Goal: Task Accomplishment & Management: Use online tool/utility

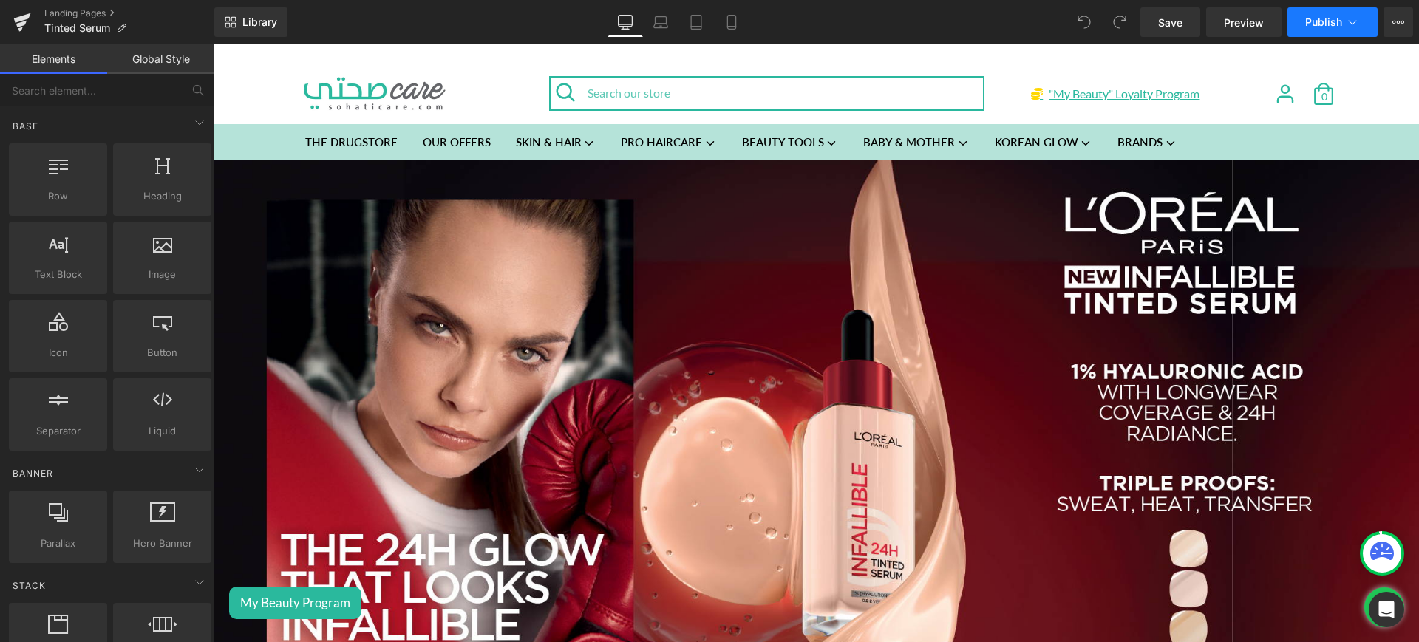
click at [1348, 16] on icon at bounding box center [1352, 22] width 15 height 15
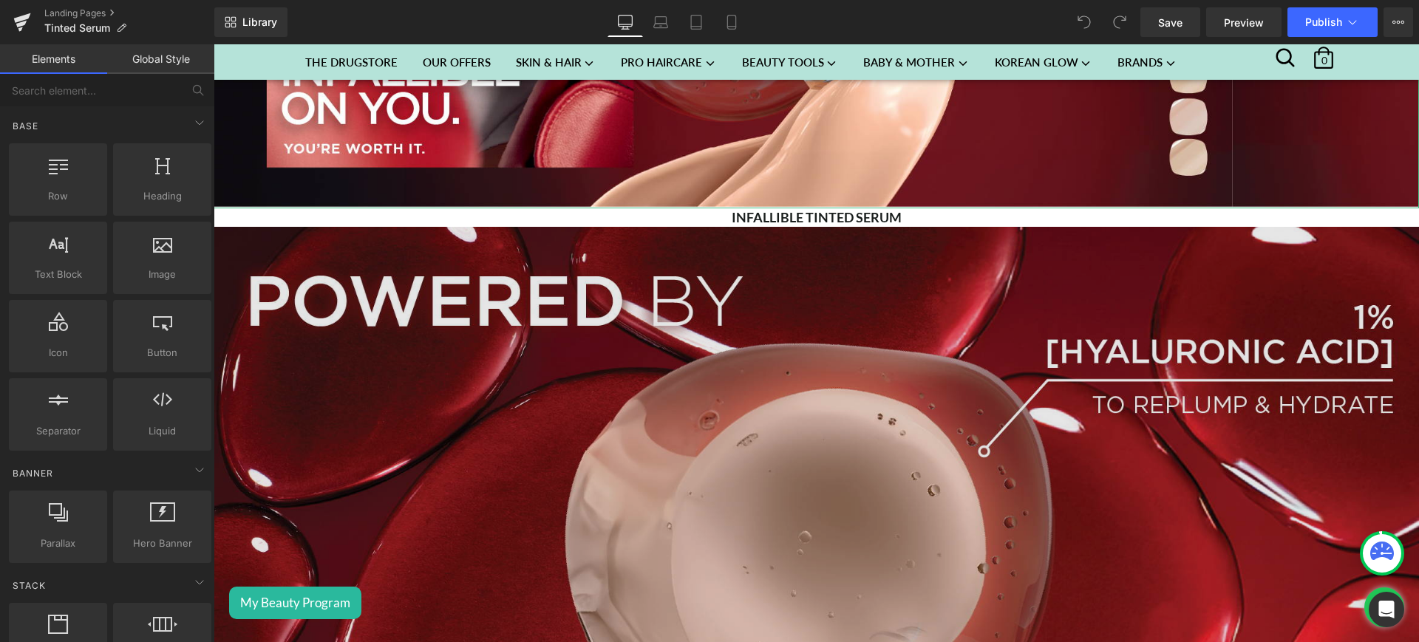
scroll to position [555, 0]
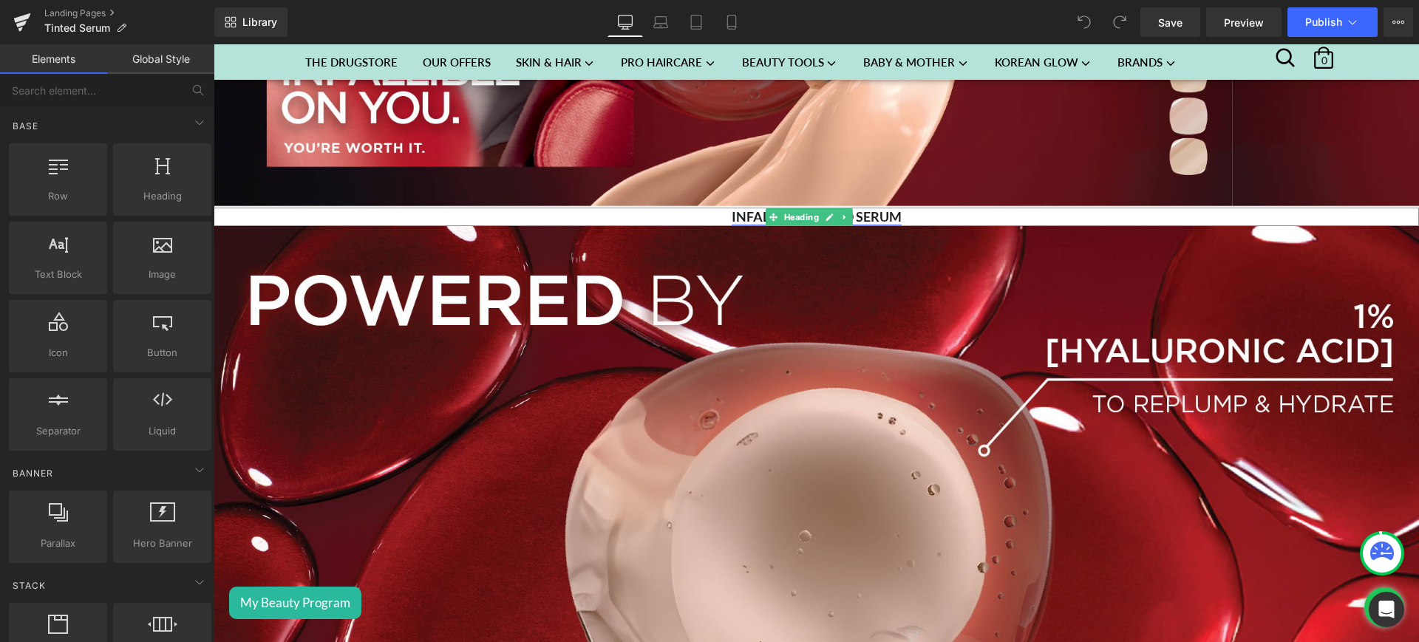
click at [880, 208] on link "INFALLIBLE TINTED SERUM" at bounding box center [816, 216] width 170 height 16
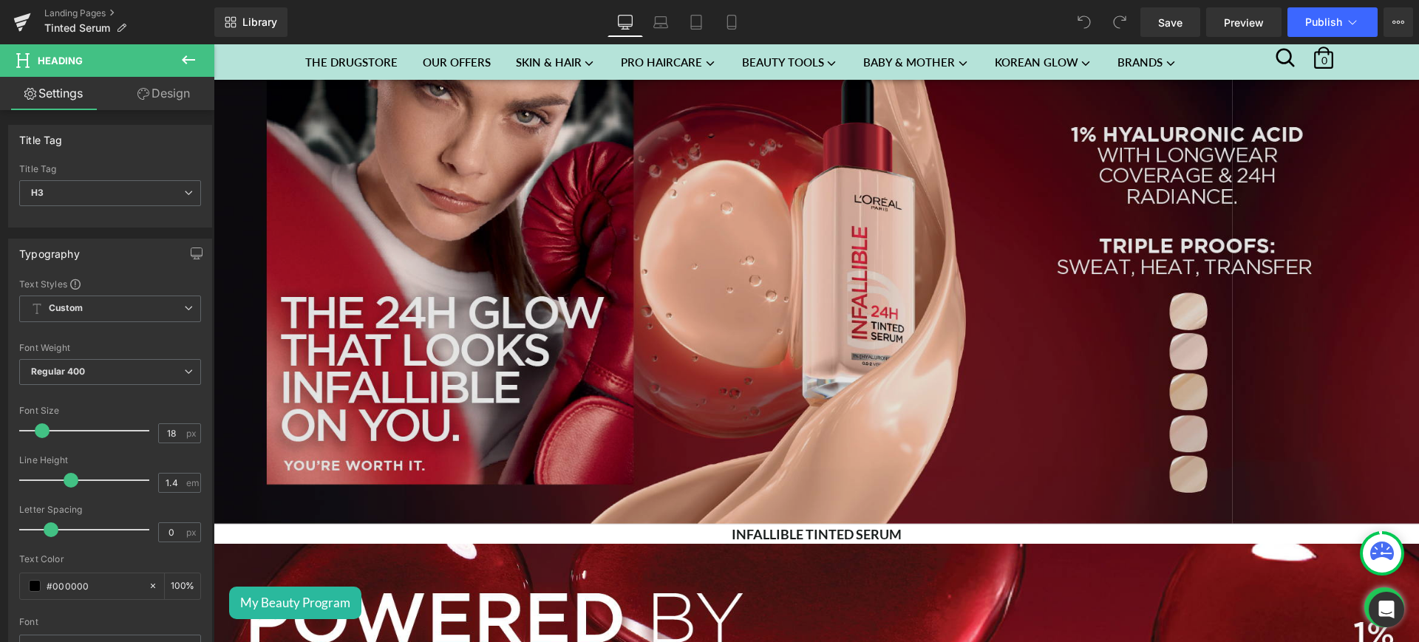
scroll to position [236, 0]
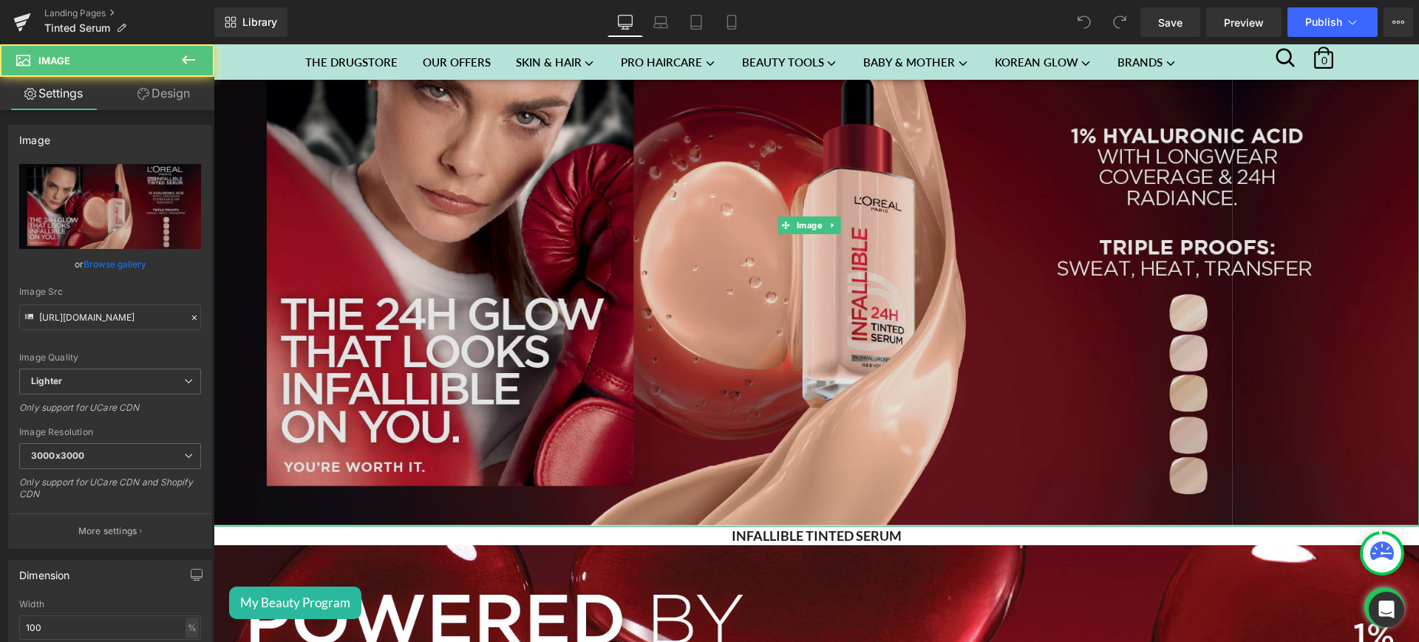
click at [628, 254] on img at bounding box center [816, 226] width 1205 height 604
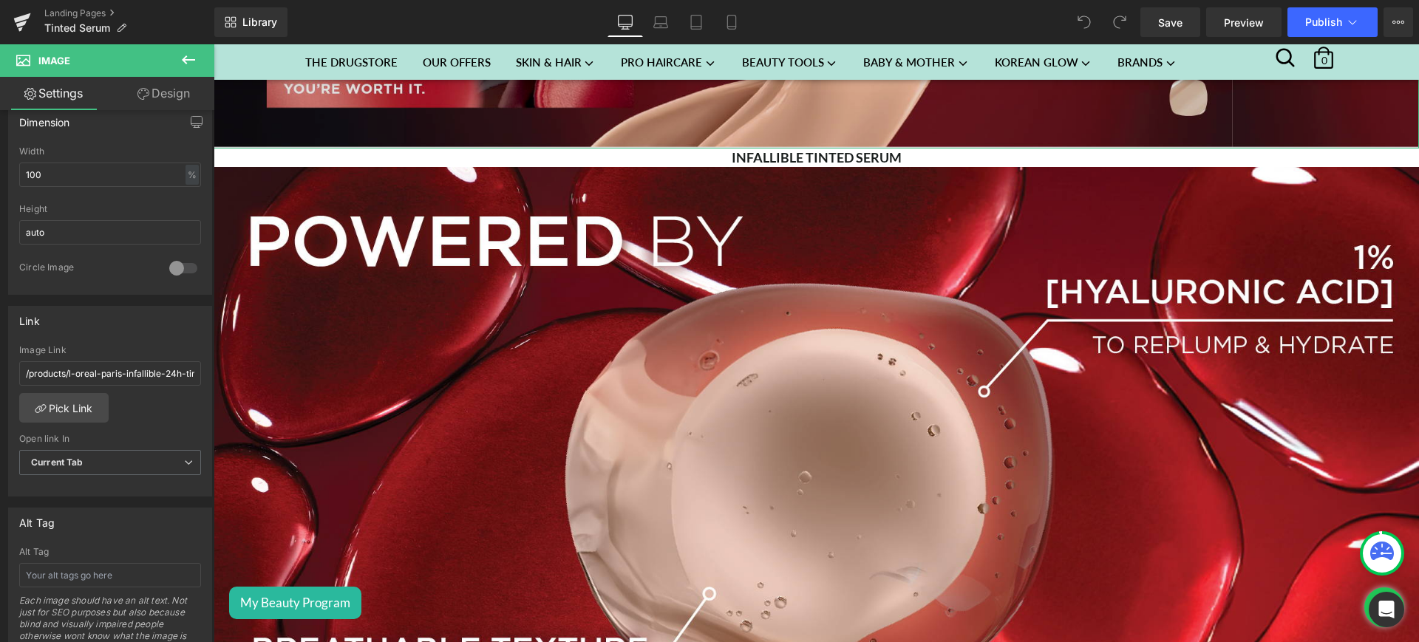
scroll to position [684, 0]
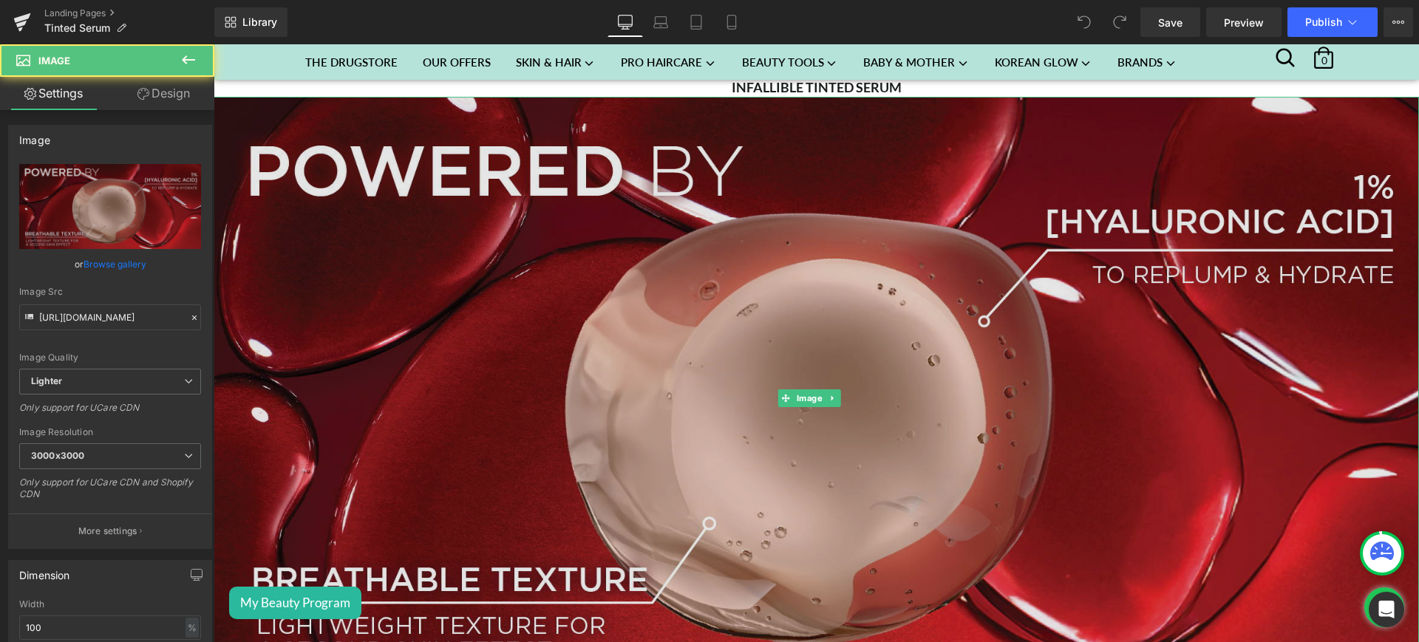
click at [431, 318] on img at bounding box center [816, 398] width 1205 height 603
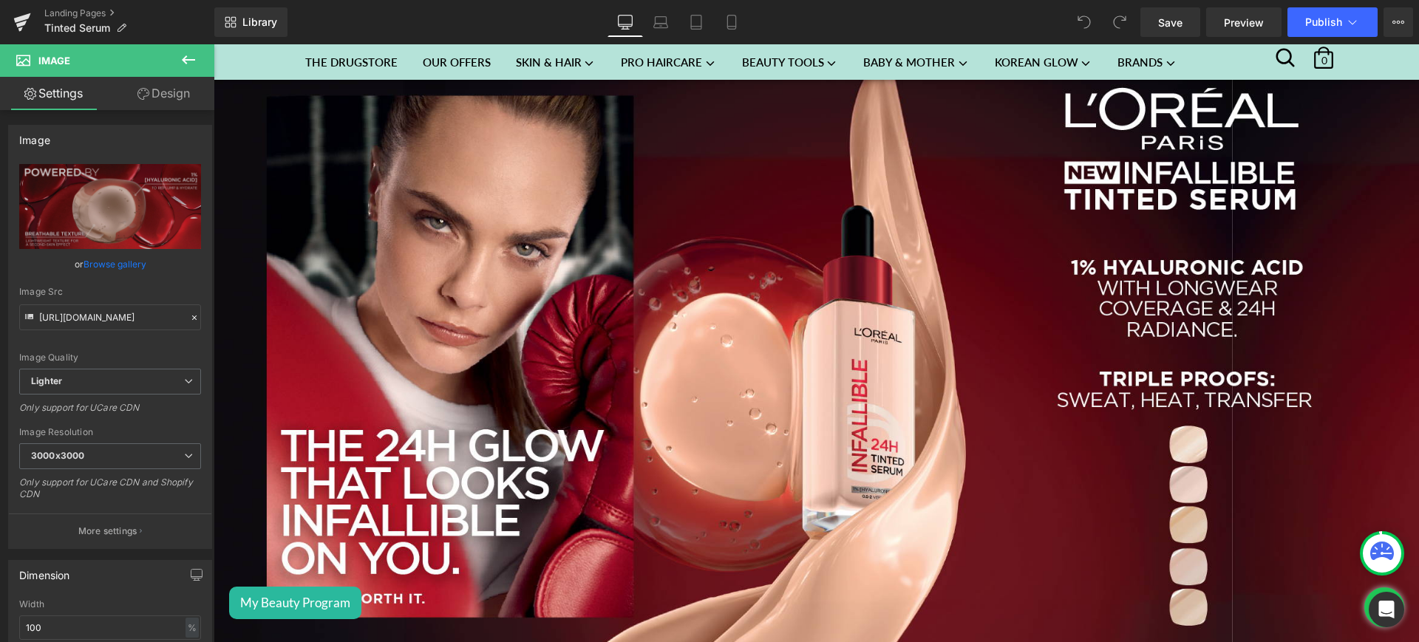
scroll to position [0, 0]
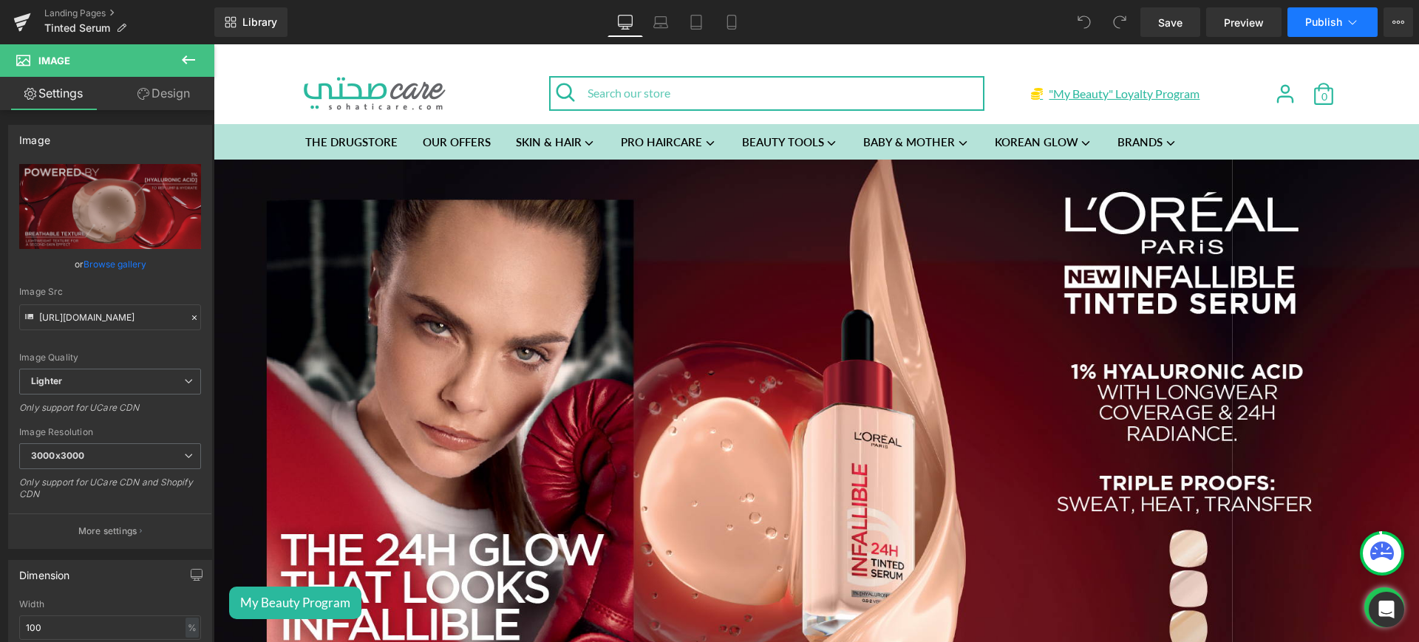
click at [1338, 16] on span "Publish" at bounding box center [1323, 22] width 37 height 12
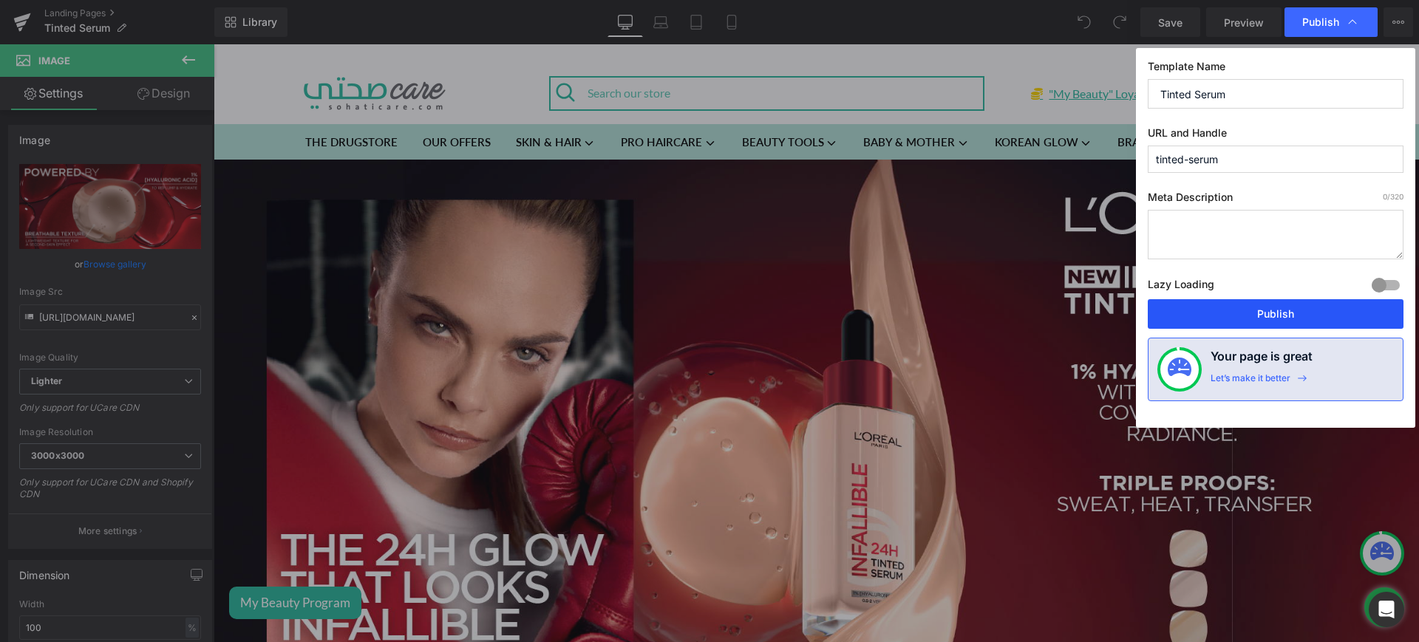
click at [1240, 324] on button "Publish" at bounding box center [1275, 314] width 256 height 30
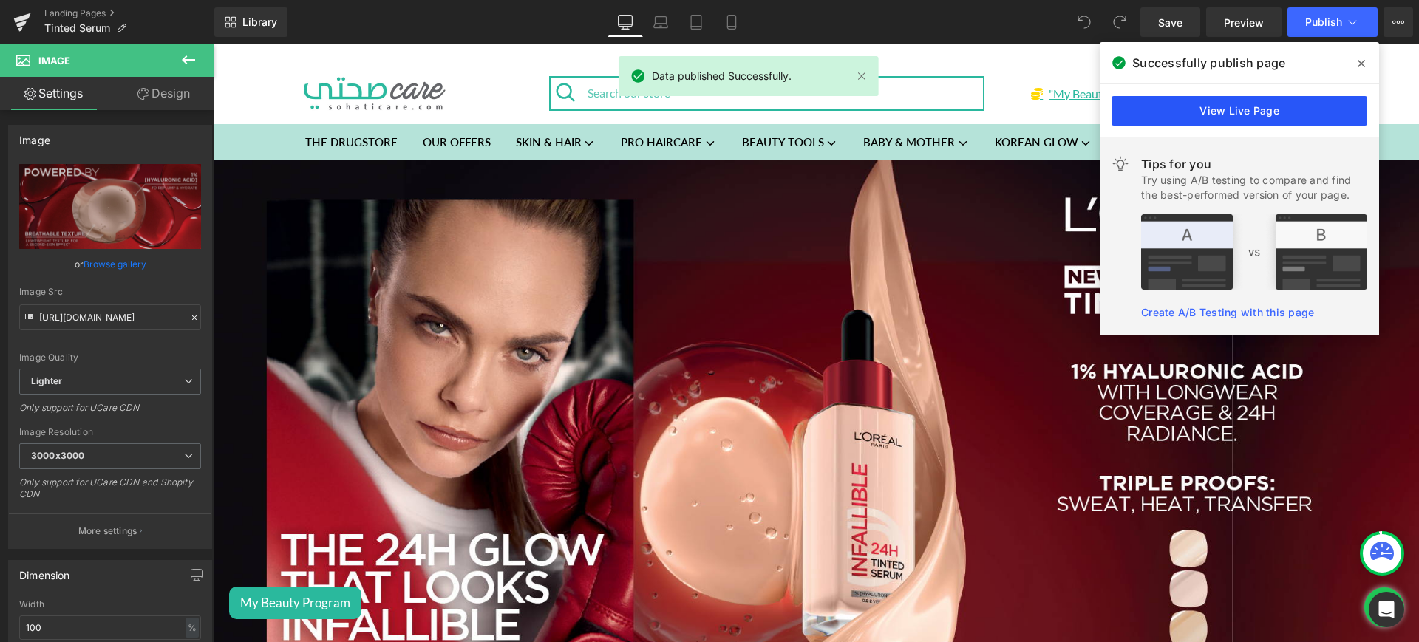
click at [1211, 103] on link "View Live Page" at bounding box center [1239, 111] width 256 height 30
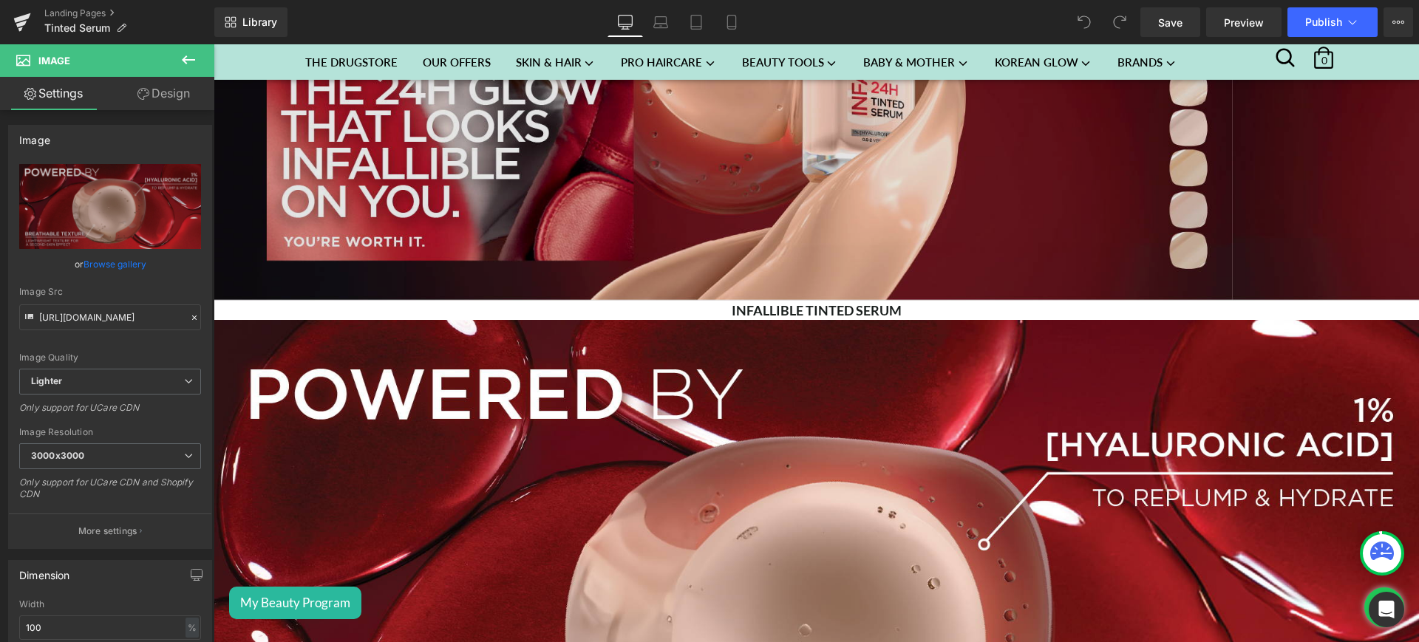
scroll to position [472, 0]
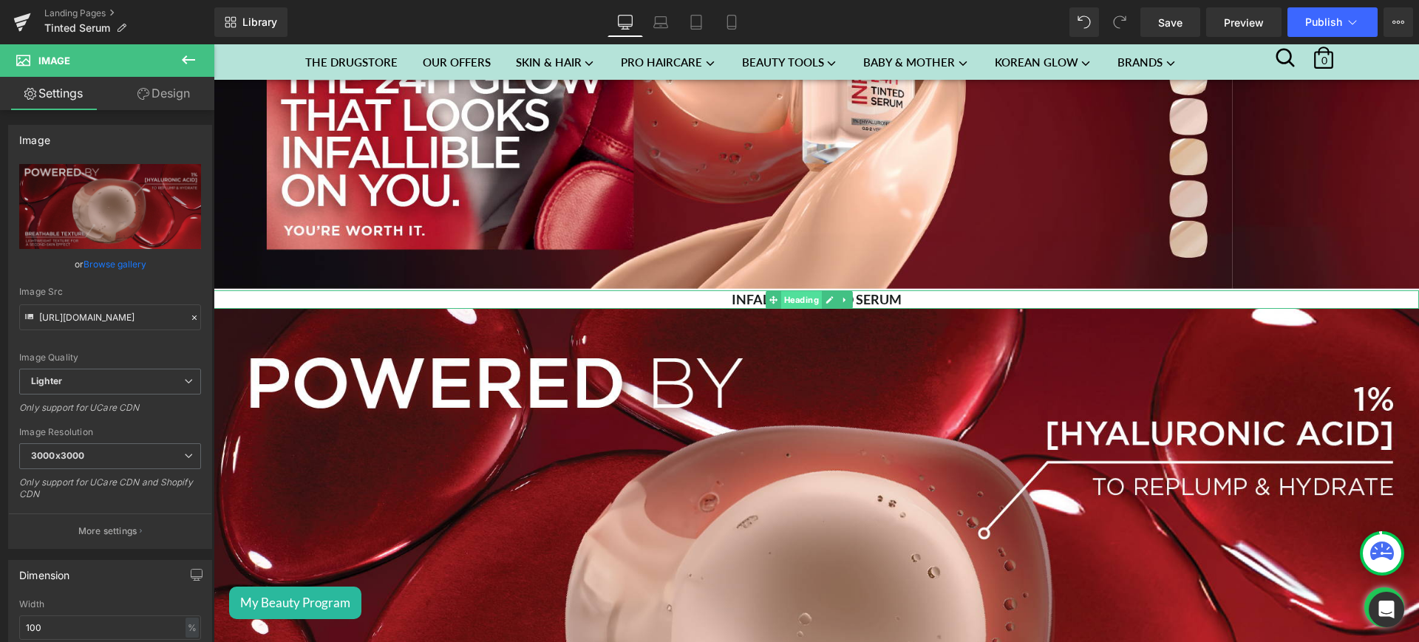
click at [782, 293] on span "Heading" at bounding box center [801, 300] width 41 height 18
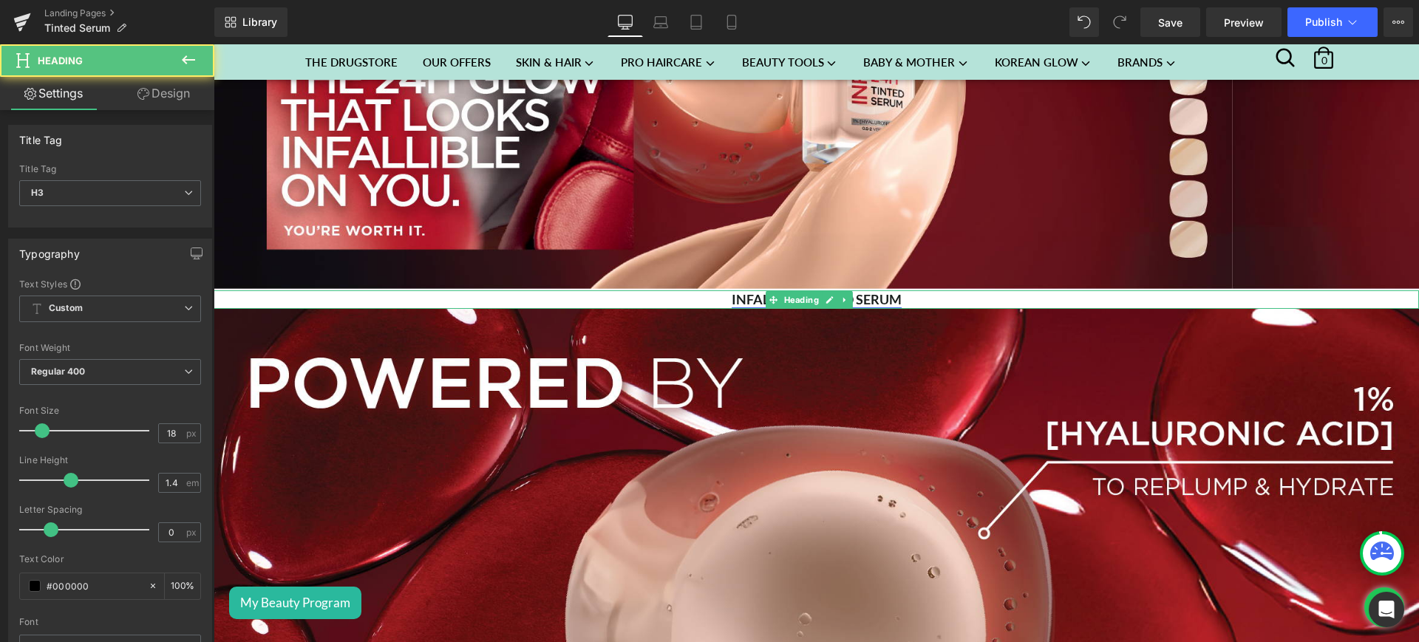
click at [734, 294] on link "INFALLIBLE TINTED SERUM" at bounding box center [816, 299] width 170 height 16
click at [912, 292] on div "INFALLIBLE TINTED SERUM" at bounding box center [816, 299] width 1205 height 18
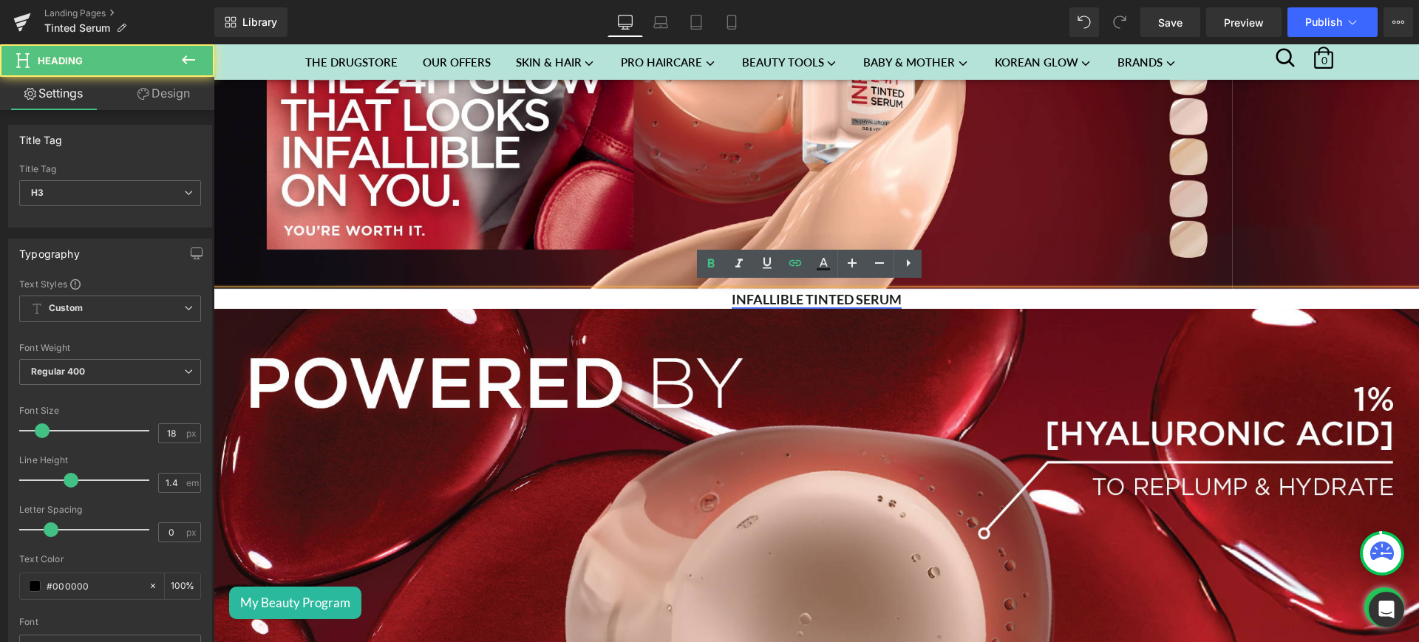
click at [892, 291] on link "INFALLIBLE TINTED SERUM" at bounding box center [816, 299] width 170 height 16
click at [739, 291] on link "INFALLIBLE TINTED SERUM" at bounding box center [816, 299] width 170 height 16
click at [796, 293] on link "INFALLIBLE TINTED SERUM" at bounding box center [816, 299] width 170 height 16
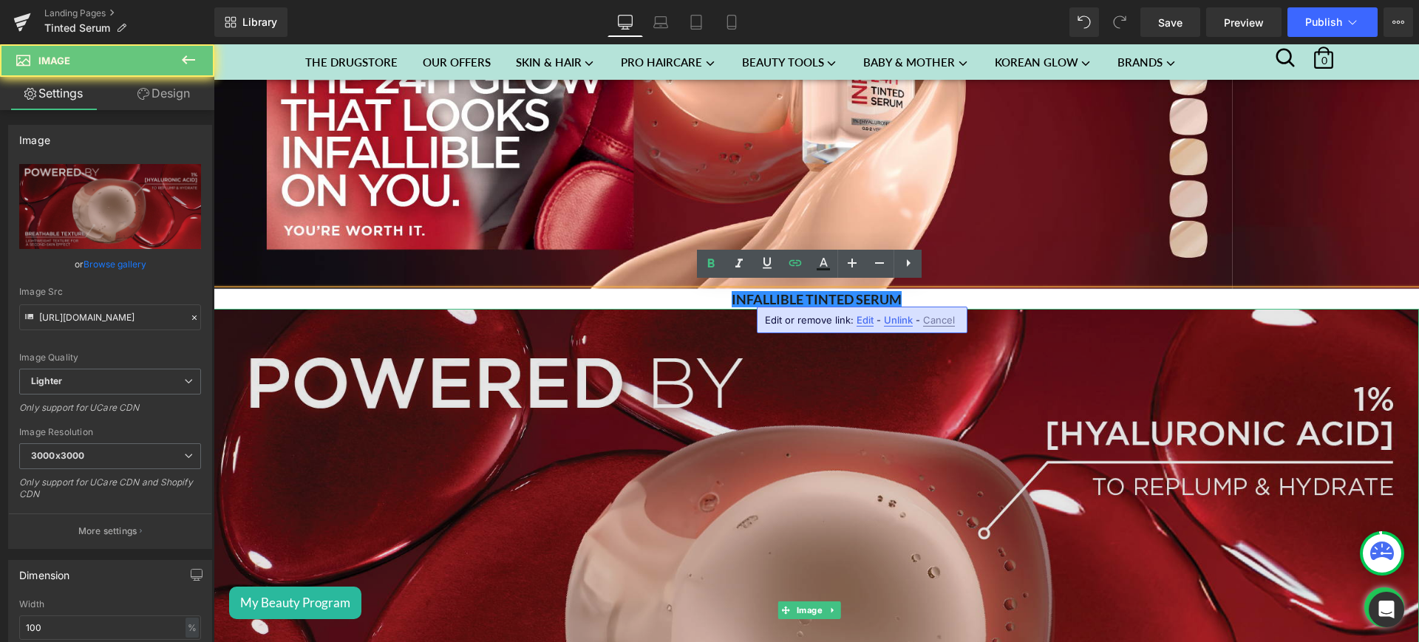
click at [723, 356] on img at bounding box center [816, 610] width 1205 height 603
click at [706, 362] on img at bounding box center [816, 610] width 1205 height 603
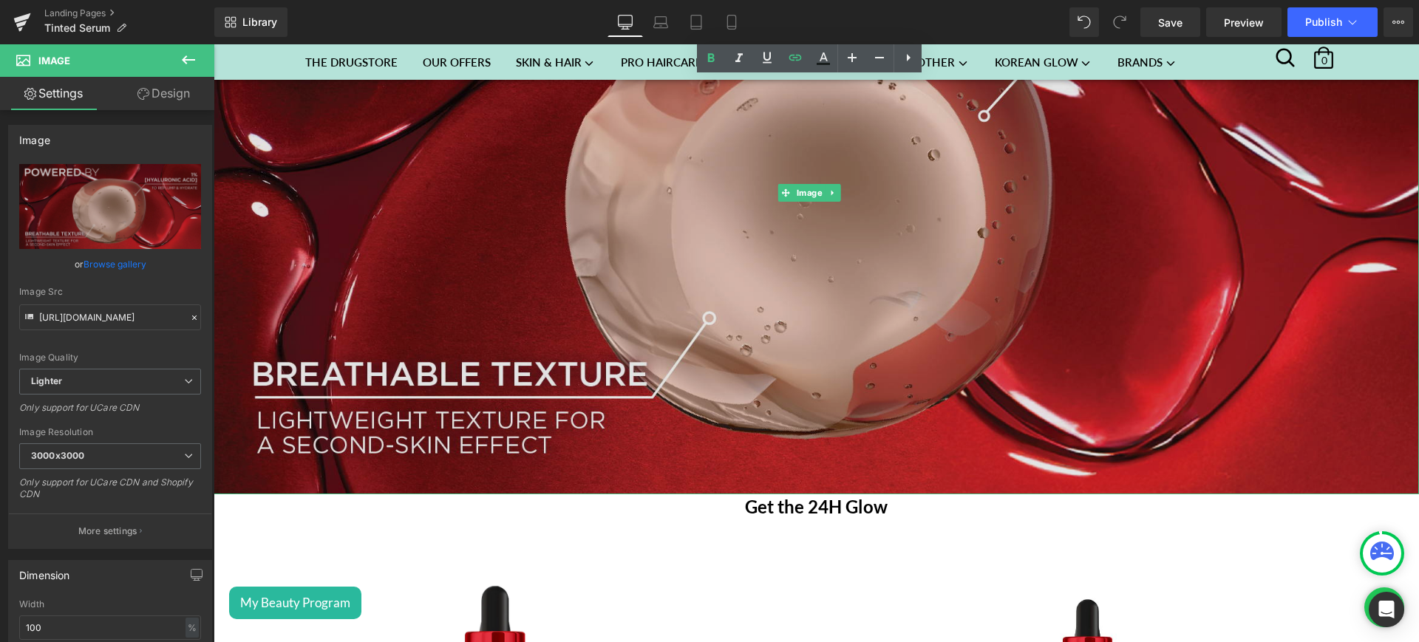
scroll to position [891, 0]
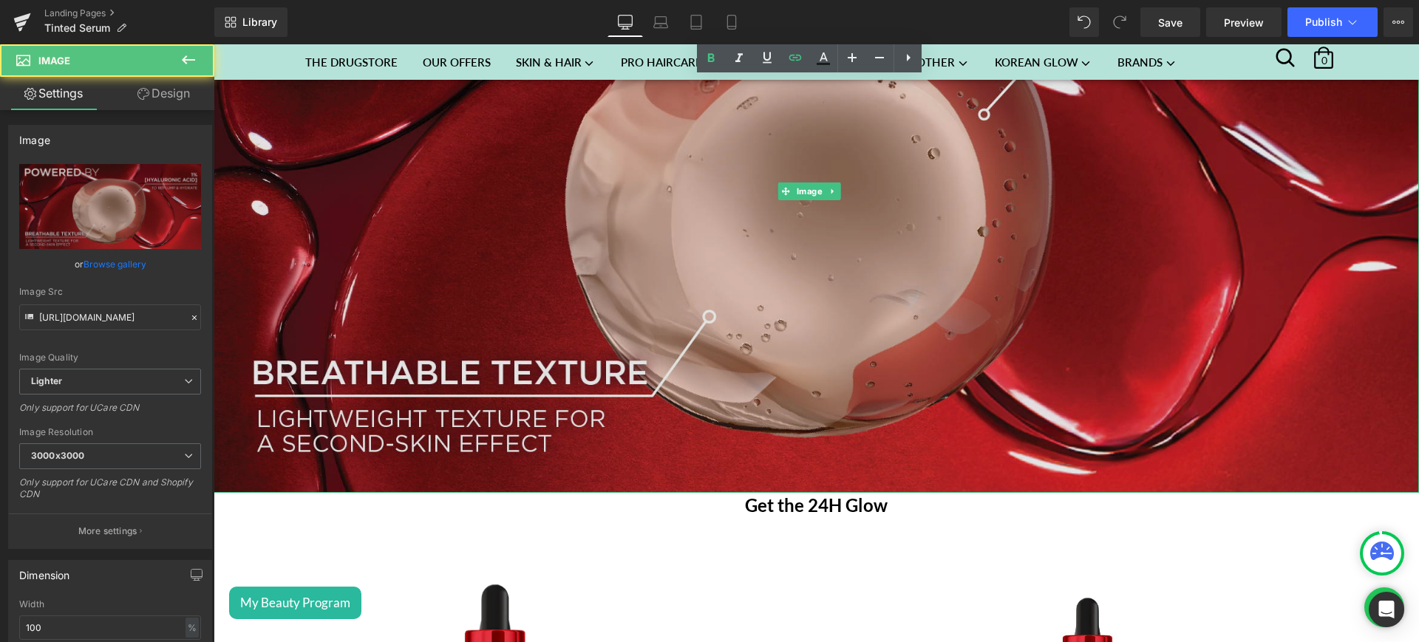
click at [550, 265] on img at bounding box center [816, 191] width 1205 height 603
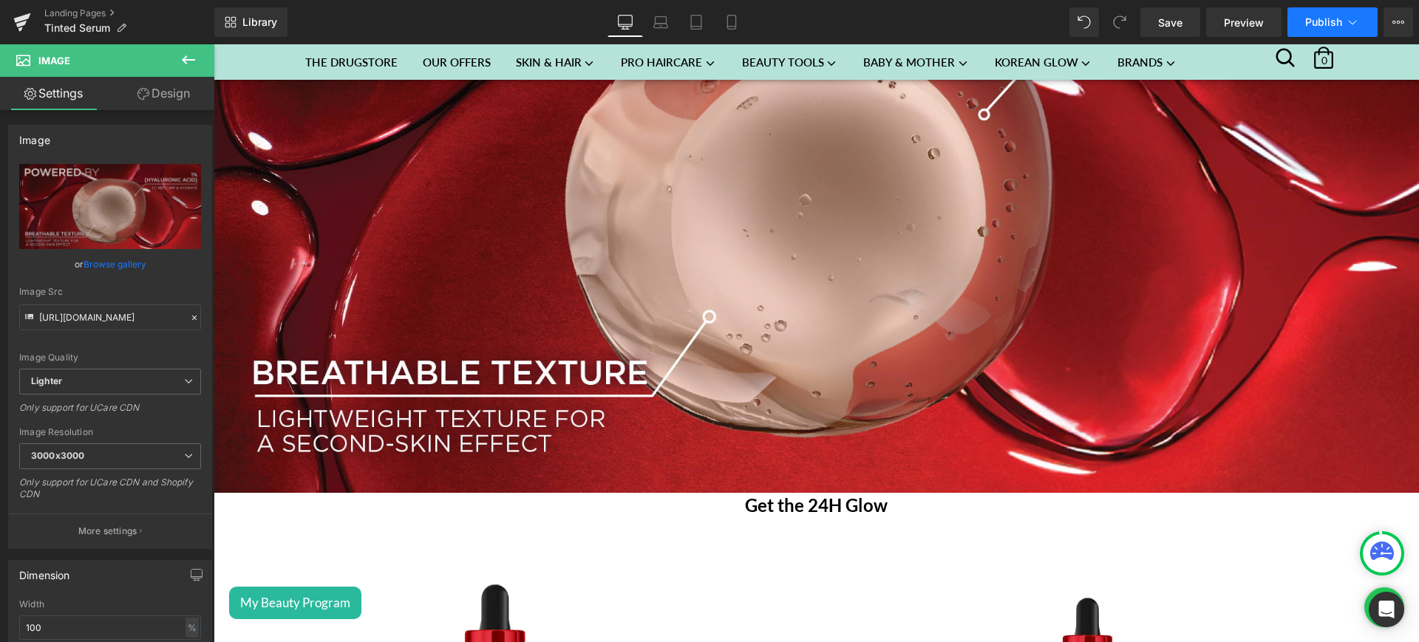
click at [1372, 16] on button "Publish" at bounding box center [1332, 22] width 90 height 30
click at [1390, 16] on button "View Live Page View with current Template Save Template to Library Schedule Pub…" at bounding box center [1398, 22] width 30 height 30
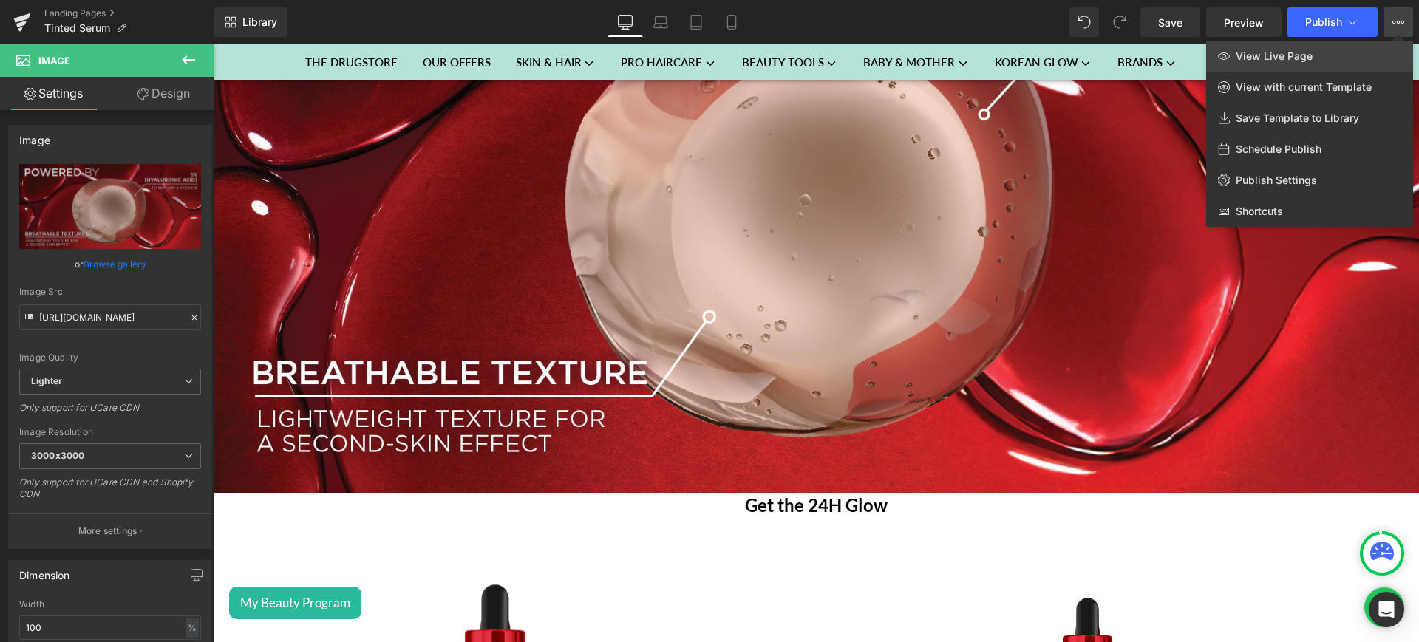
click at [1332, 62] on link "View Live Page" at bounding box center [1309, 56] width 207 height 31
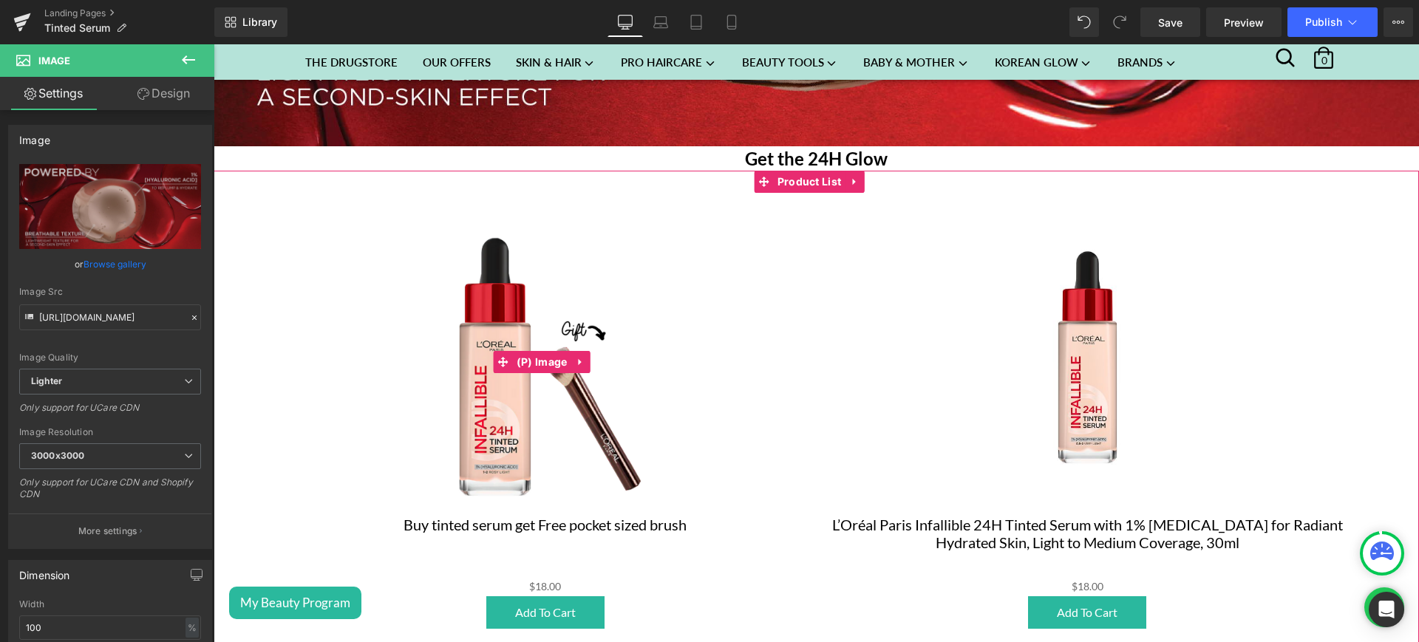
scroll to position [1146, 0]
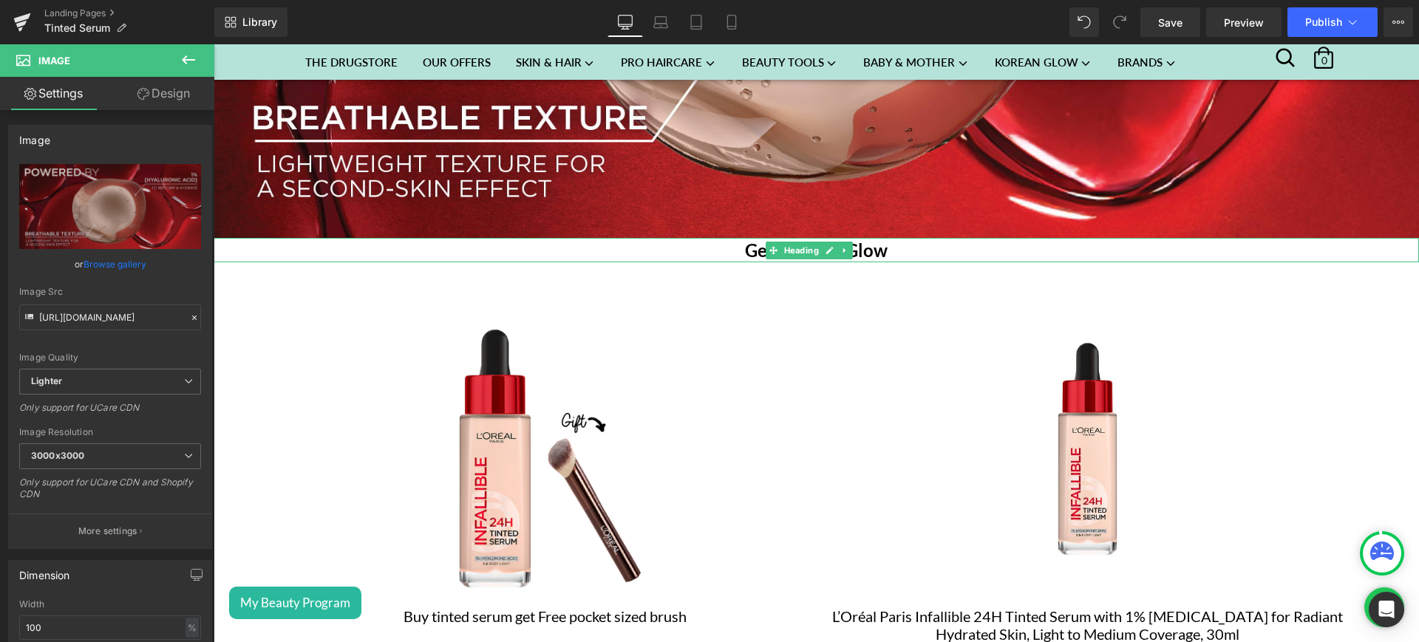
click at [887, 238] on h1 "Get the 24H Glow" at bounding box center [816, 250] width 1205 height 25
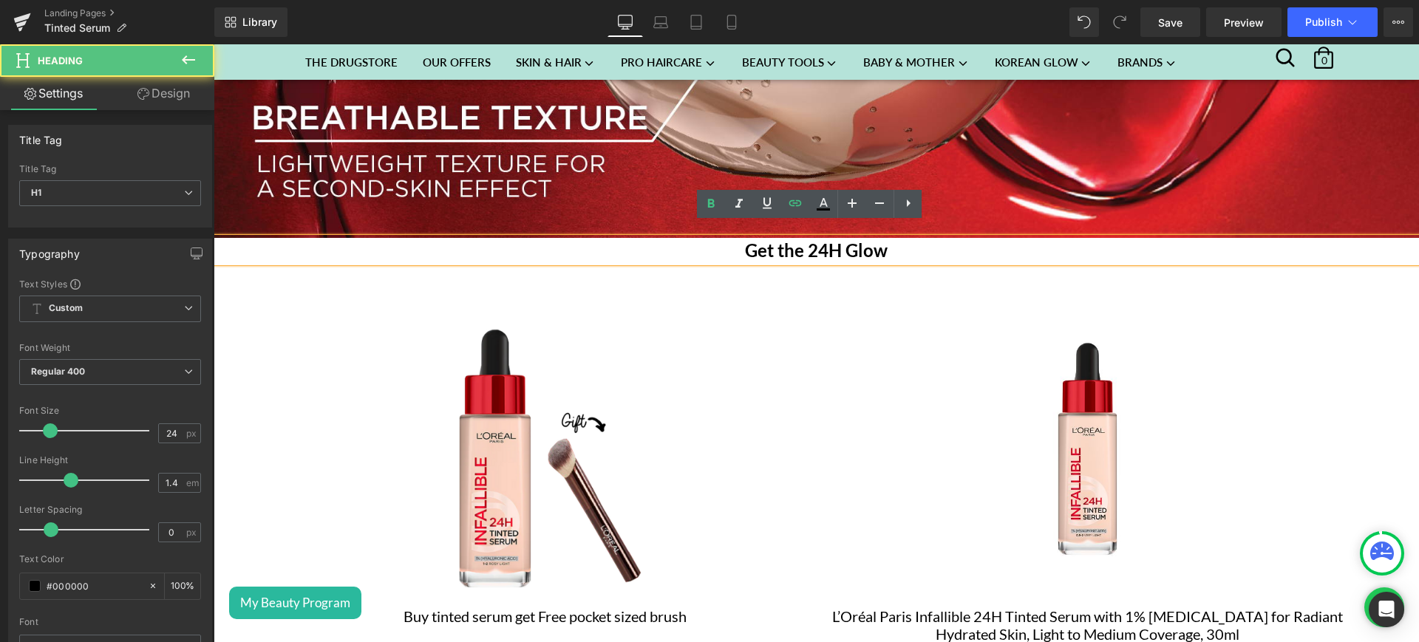
click at [887, 238] on h1 "Get the 24H Glow" at bounding box center [816, 250] width 1205 height 25
paste div
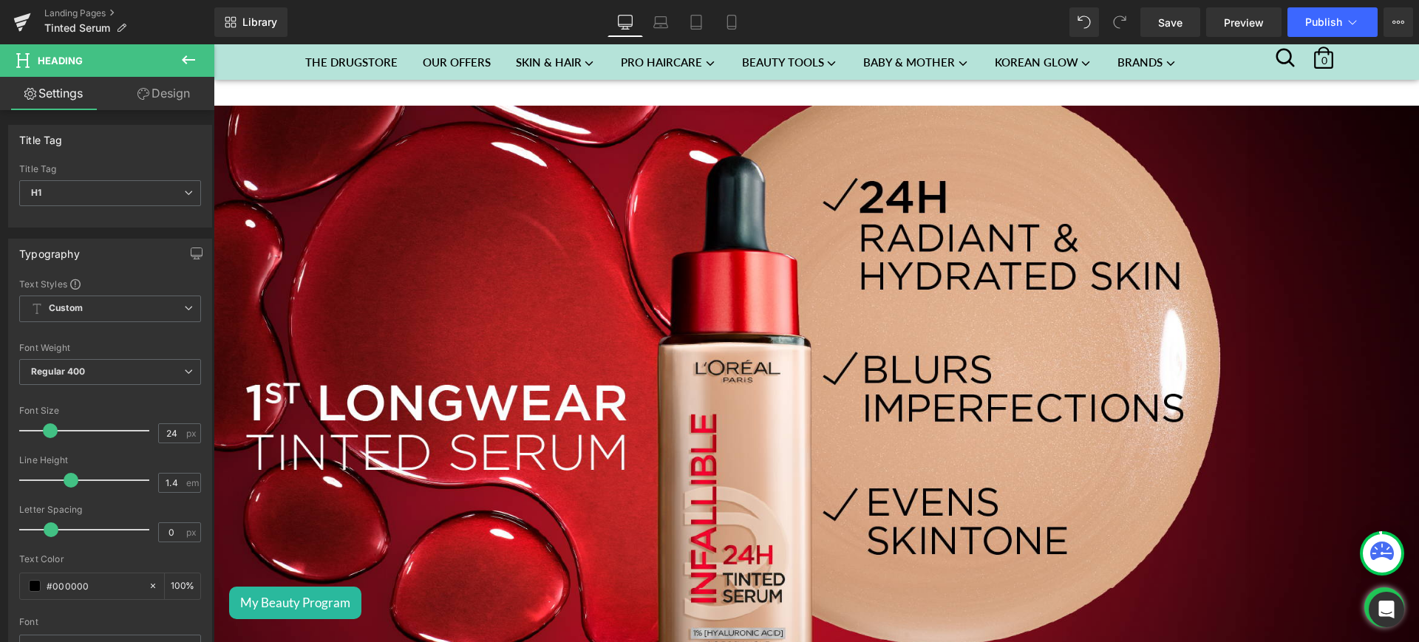
scroll to position [2168, 0]
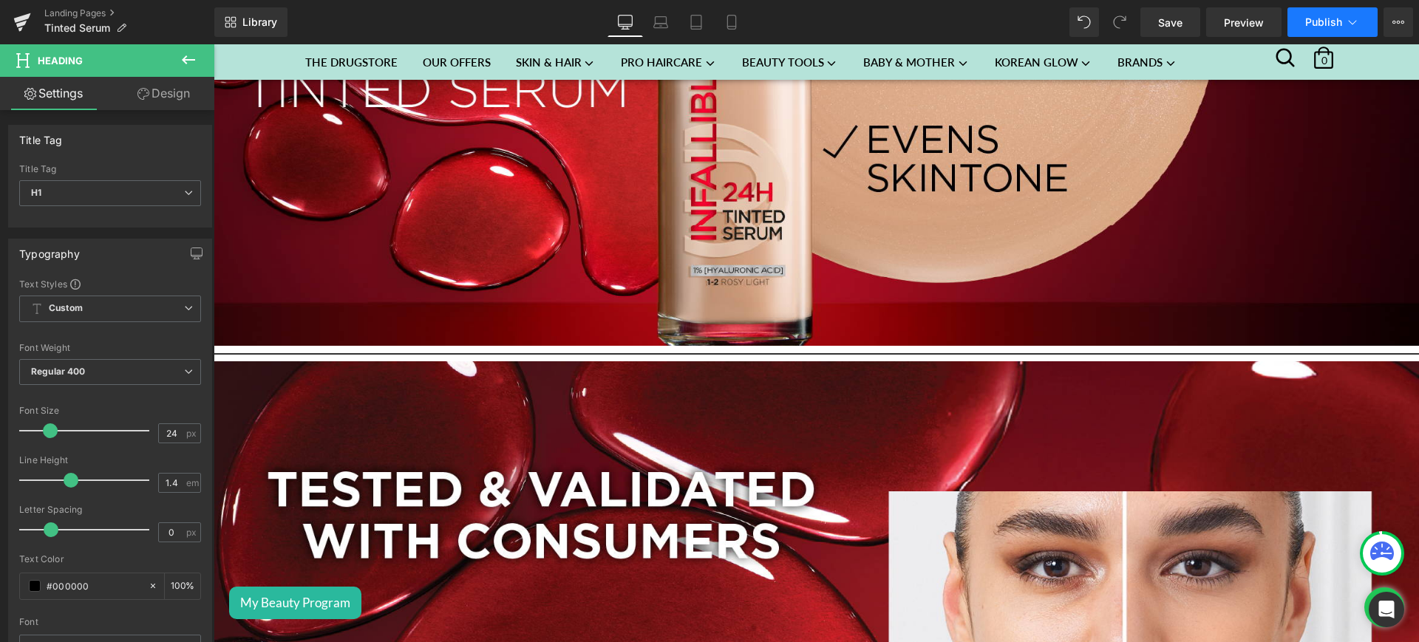
click at [1326, 24] on span "Publish" at bounding box center [1323, 22] width 37 height 12
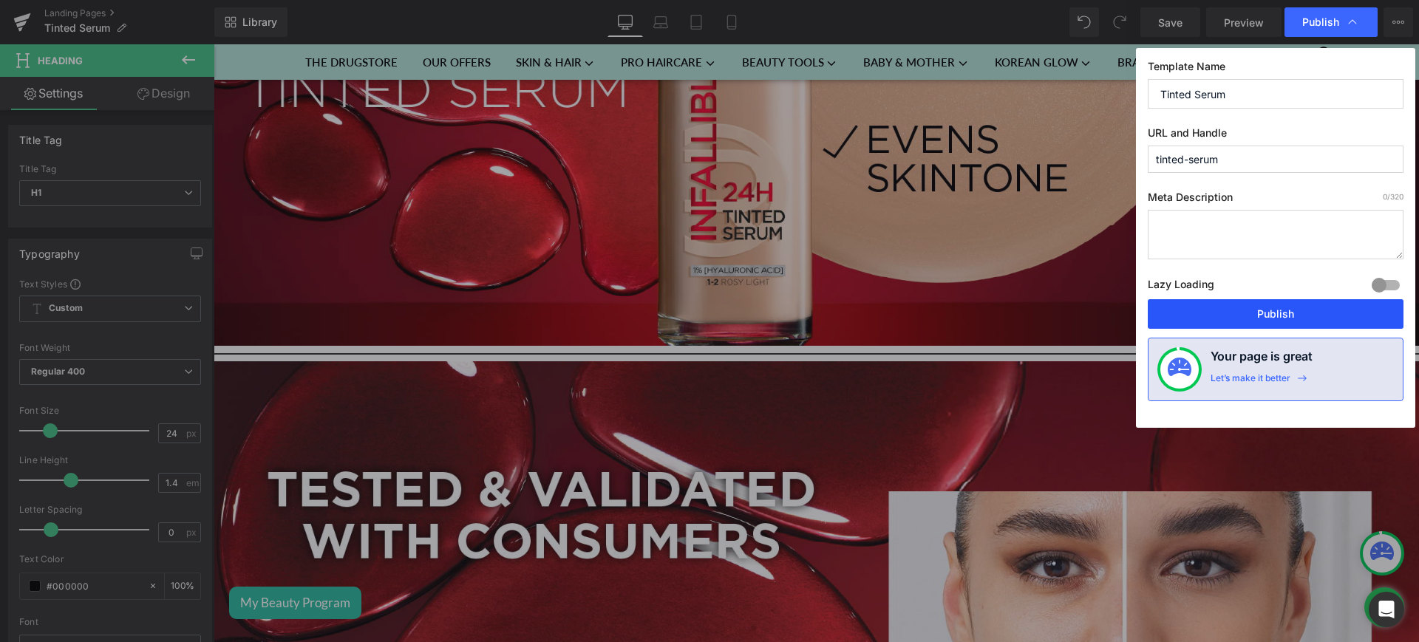
click at [1248, 317] on button "Publish" at bounding box center [1275, 314] width 256 height 30
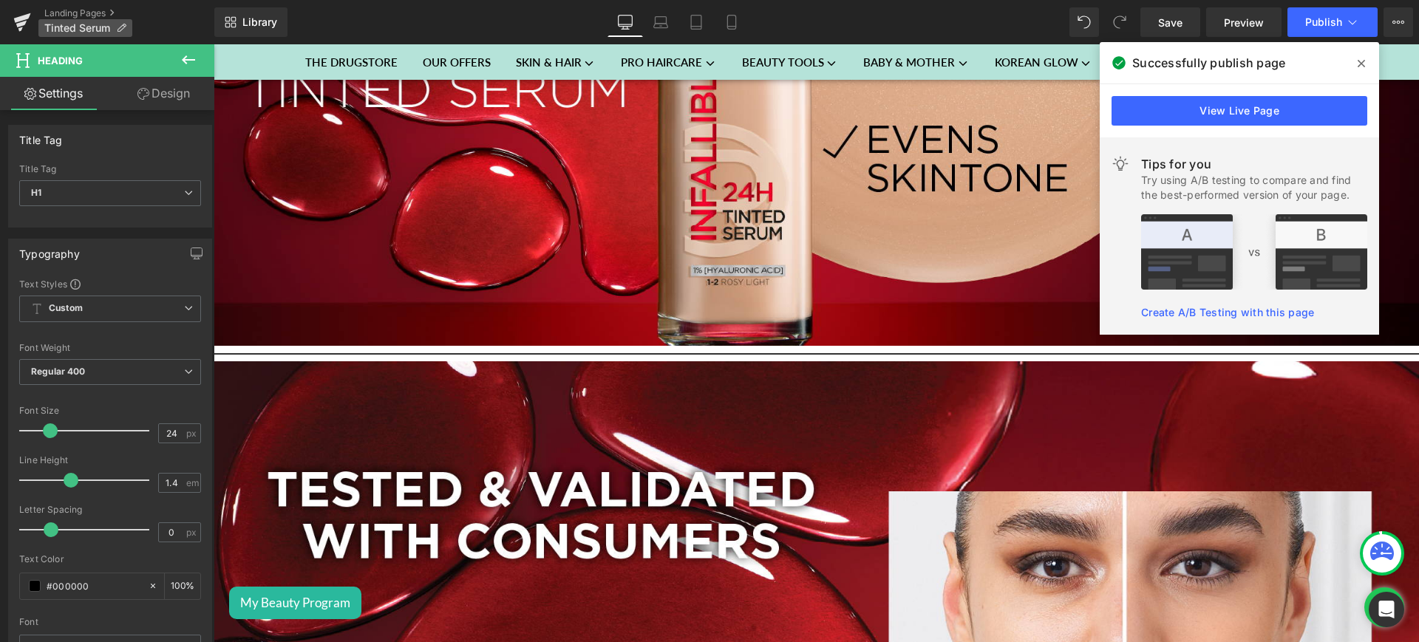
click at [118, 31] on icon at bounding box center [121, 28] width 10 height 10
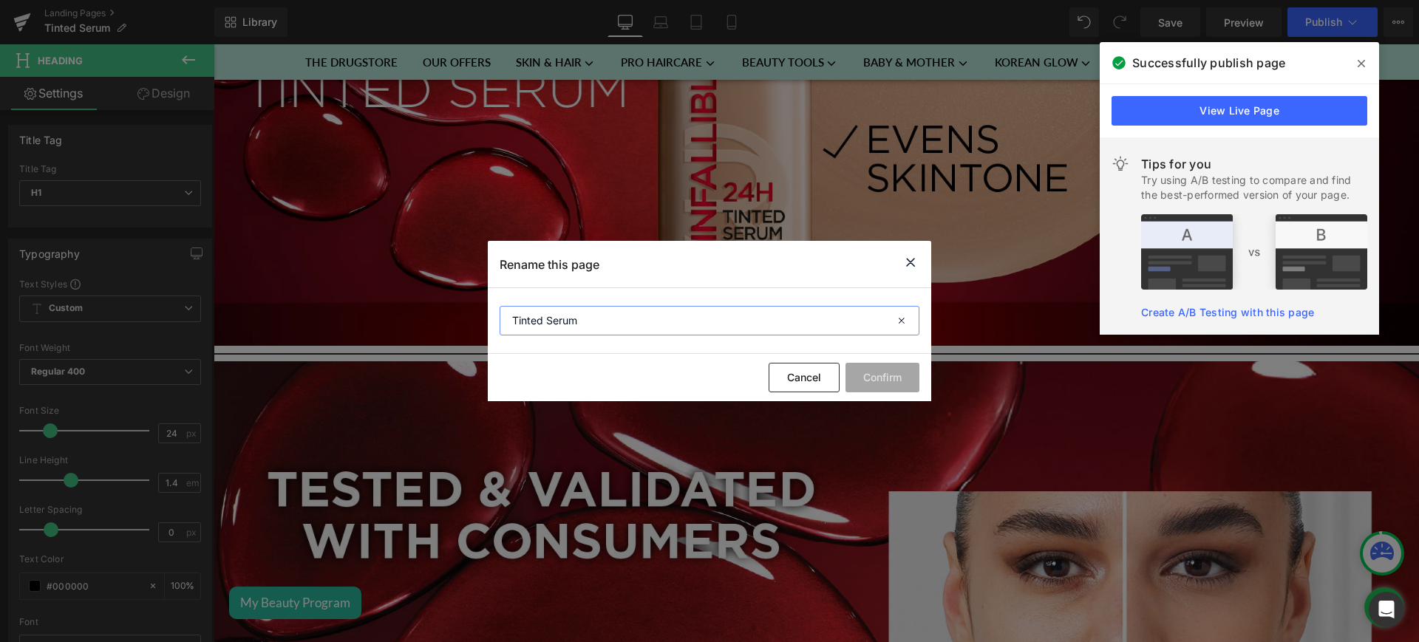
click at [516, 324] on input "Tinted Serum" at bounding box center [709, 321] width 420 height 30
click at [513, 324] on input "Tinted Serum" at bounding box center [709, 321] width 420 height 30
type input "Infaillible Tinted Serum"
click at [873, 383] on button "Confirm" at bounding box center [882, 378] width 74 height 30
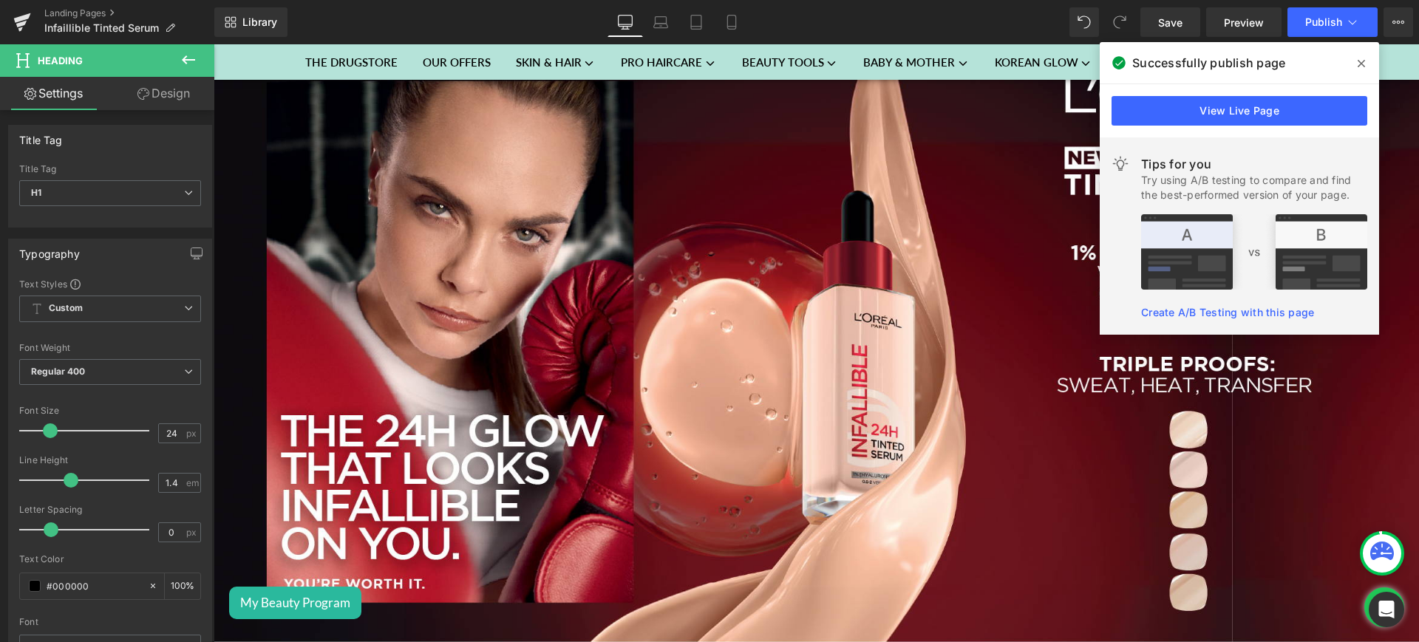
scroll to position [145, 0]
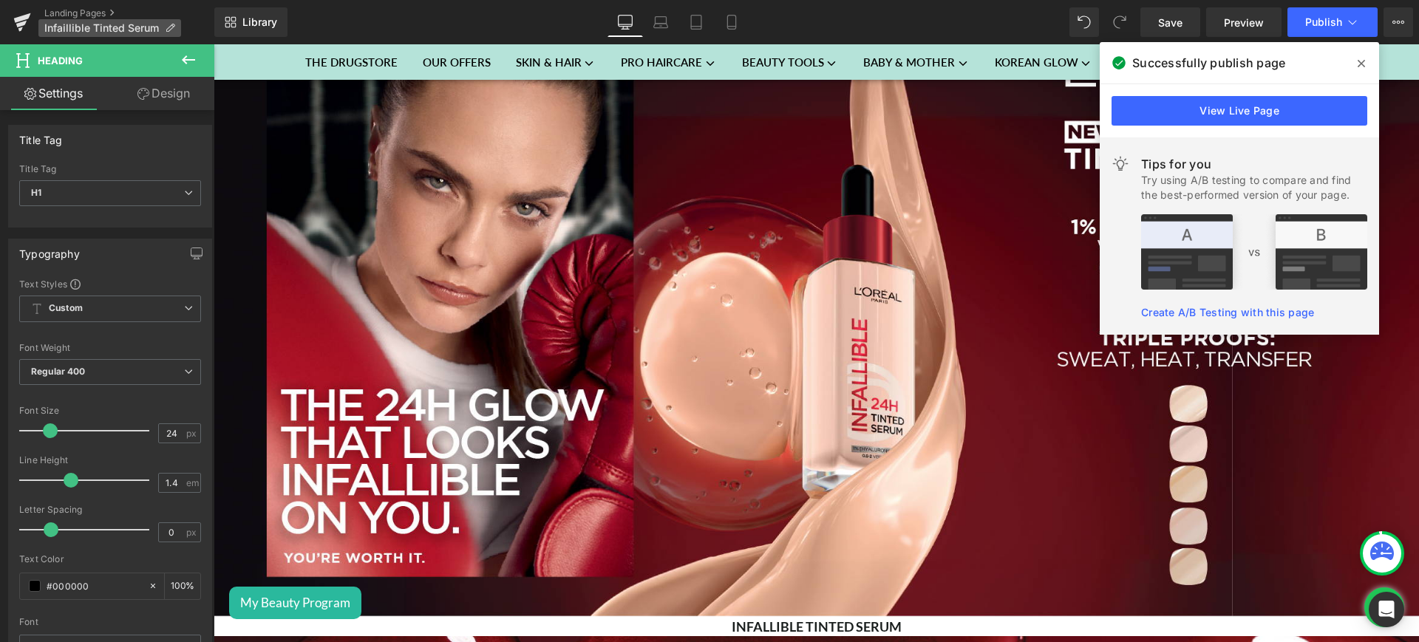
click at [130, 29] on span "Infaillible Tinted Serum" at bounding box center [101, 28] width 115 height 12
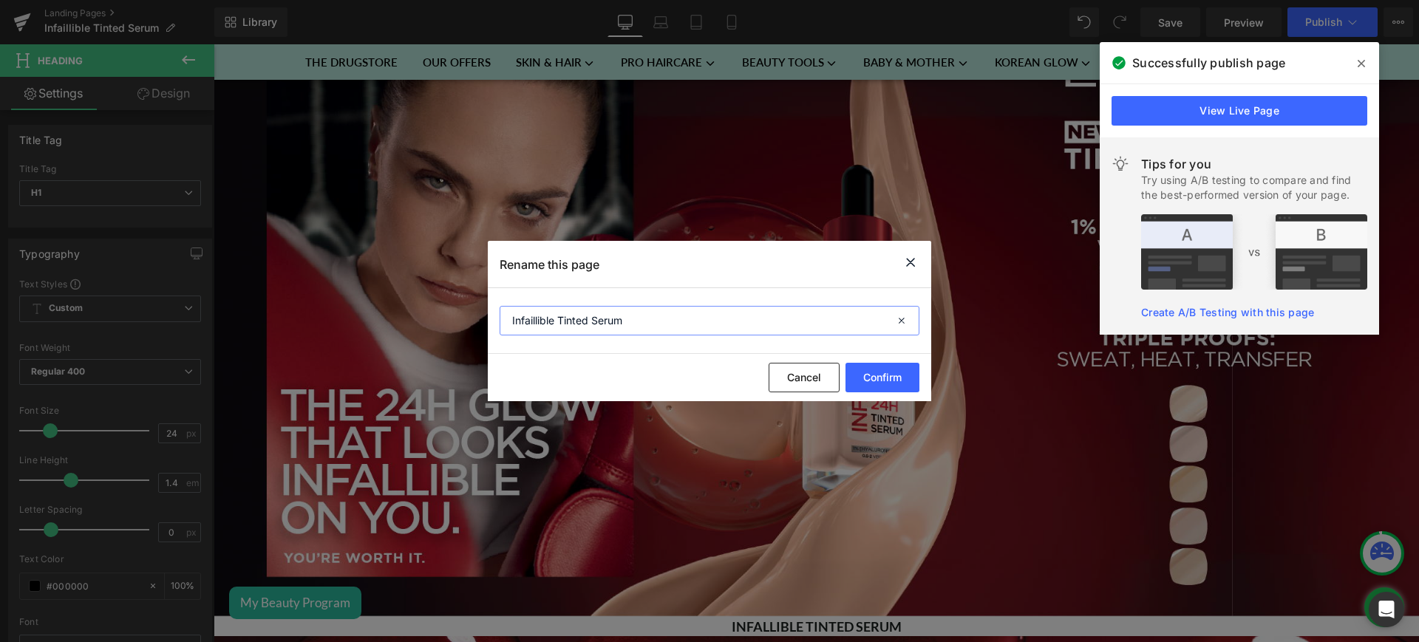
click at [533, 329] on input "Infaillible Tinted Serum" at bounding box center [709, 321] width 420 height 30
type input "Infallible Tinted Serum"
click at [896, 378] on button "Confirm" at bounding box center [882, 378] width 74 height 30
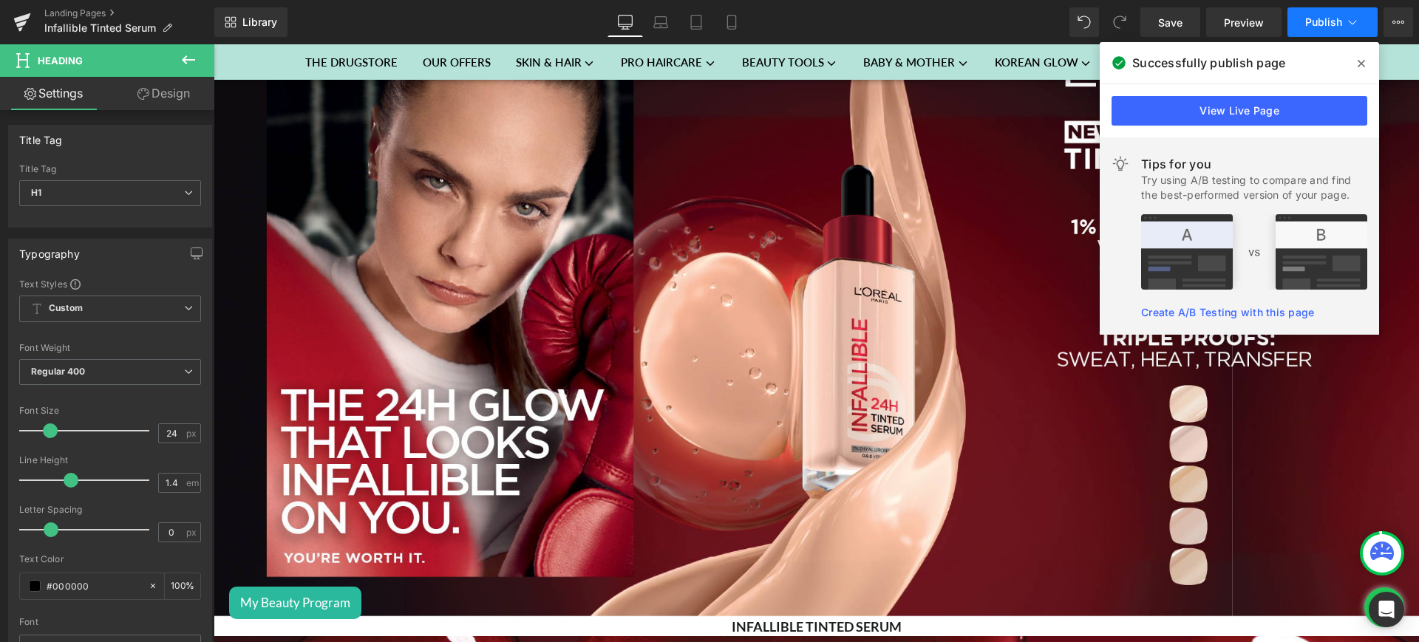
click at [1317, 12] on button "Publish" at bounding box center [1332, 22] width 90 height 30
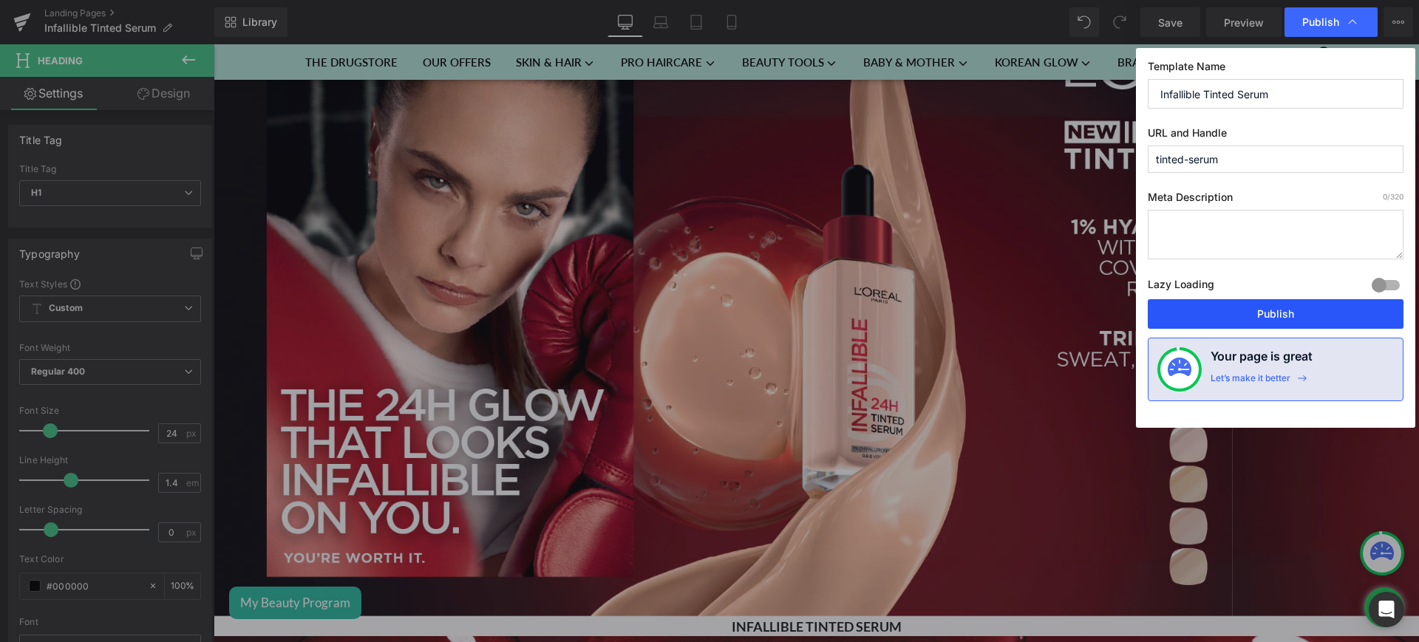
click at [1266, 313] on button "Publish" at bounding box center [1275, 314] width 256 height 30
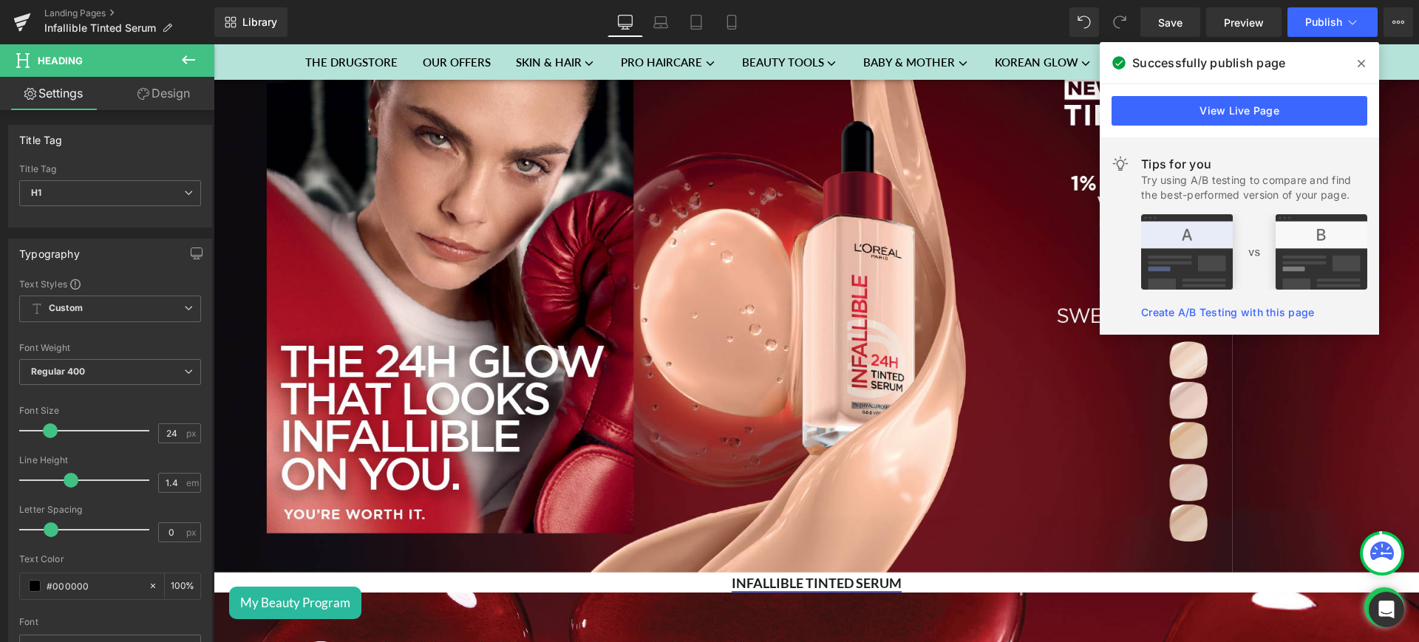
scroll to position [0, 0]
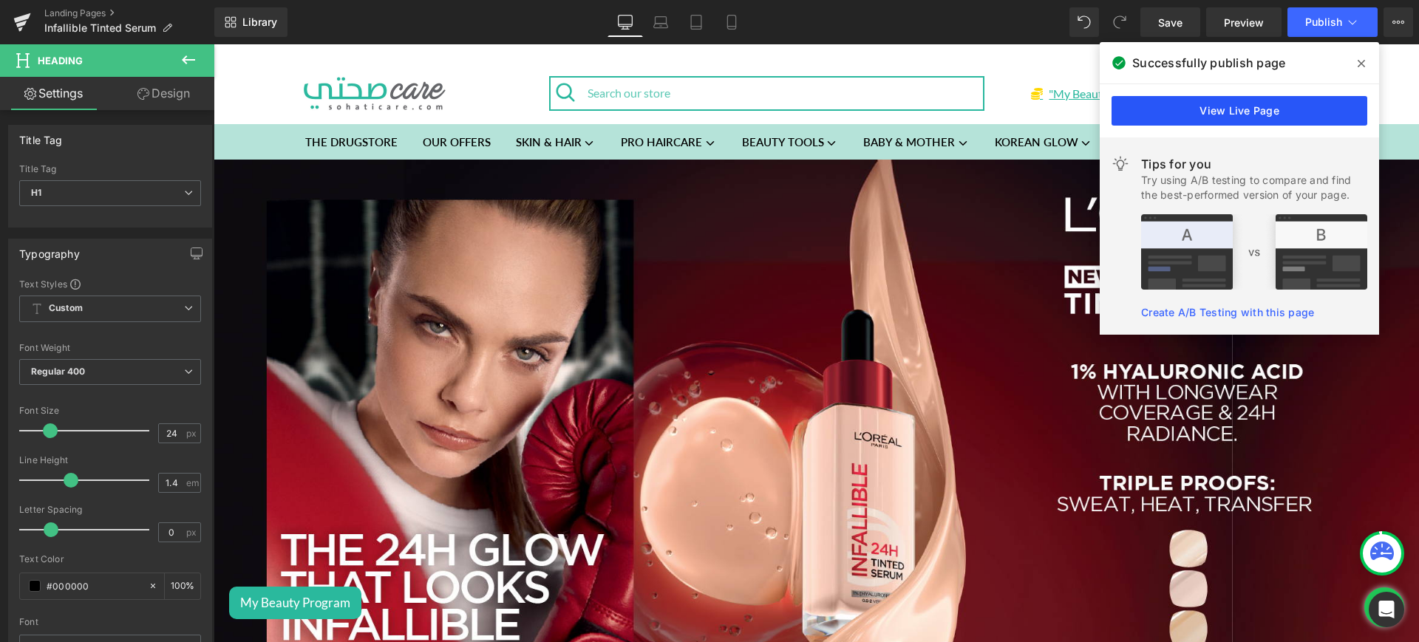
click at [1258, 98] on link "View Live Page" at bounding box center [1239, 111] width 256 height 30
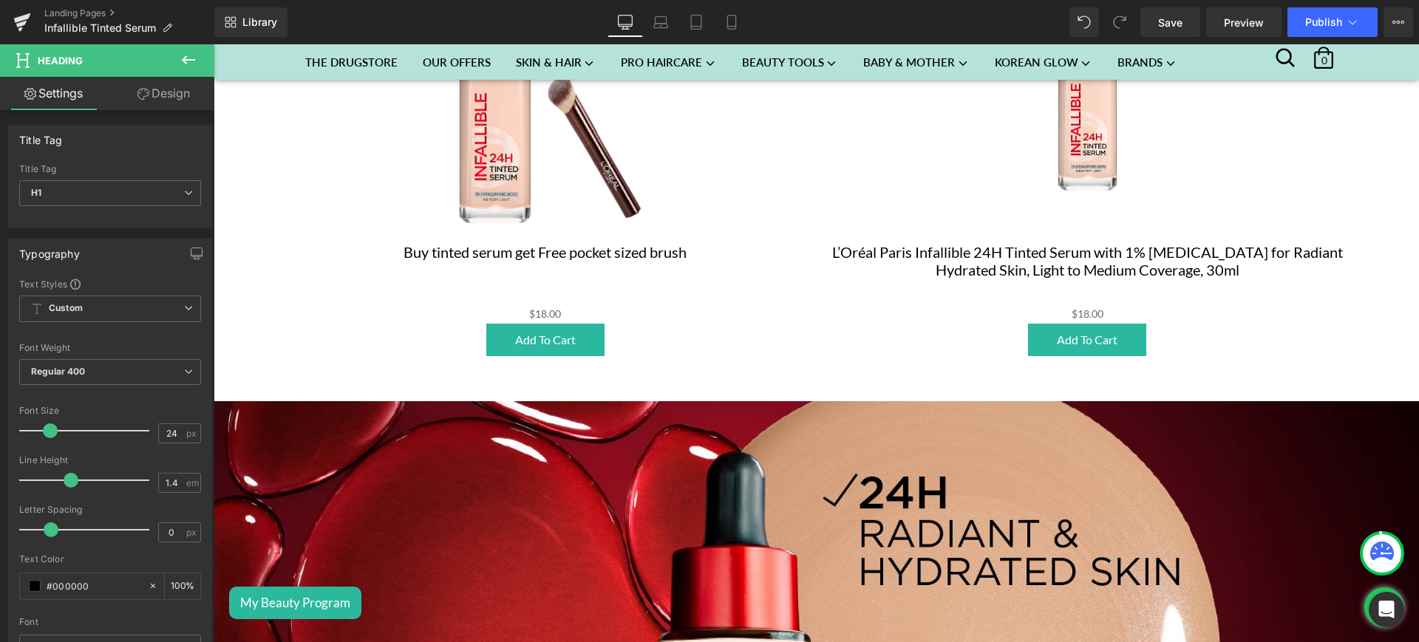
scroll to position [1492, 0]
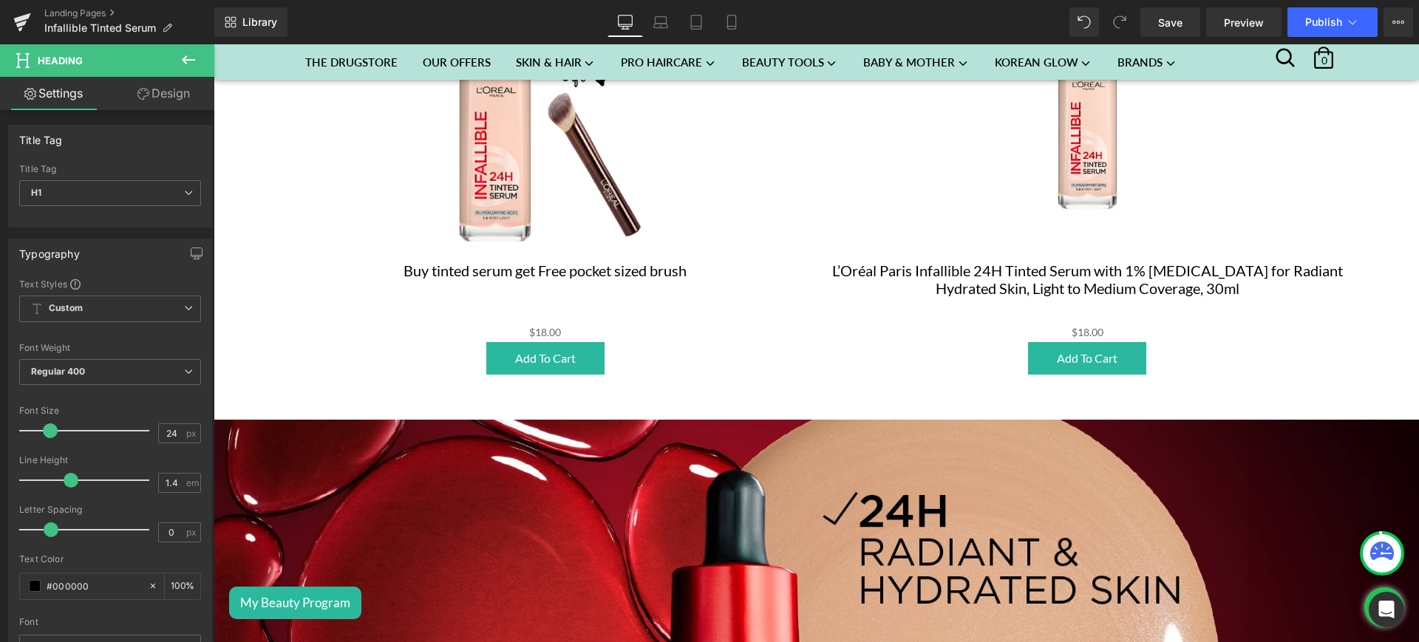
drag, startPoint x: 768, startPoint y: 215, endPoint x: 757, endPoint y: 219, distance: 11.7
click at [768, 215] on div "Sale Off" at bounding box center [545, 106] width 513 height 307
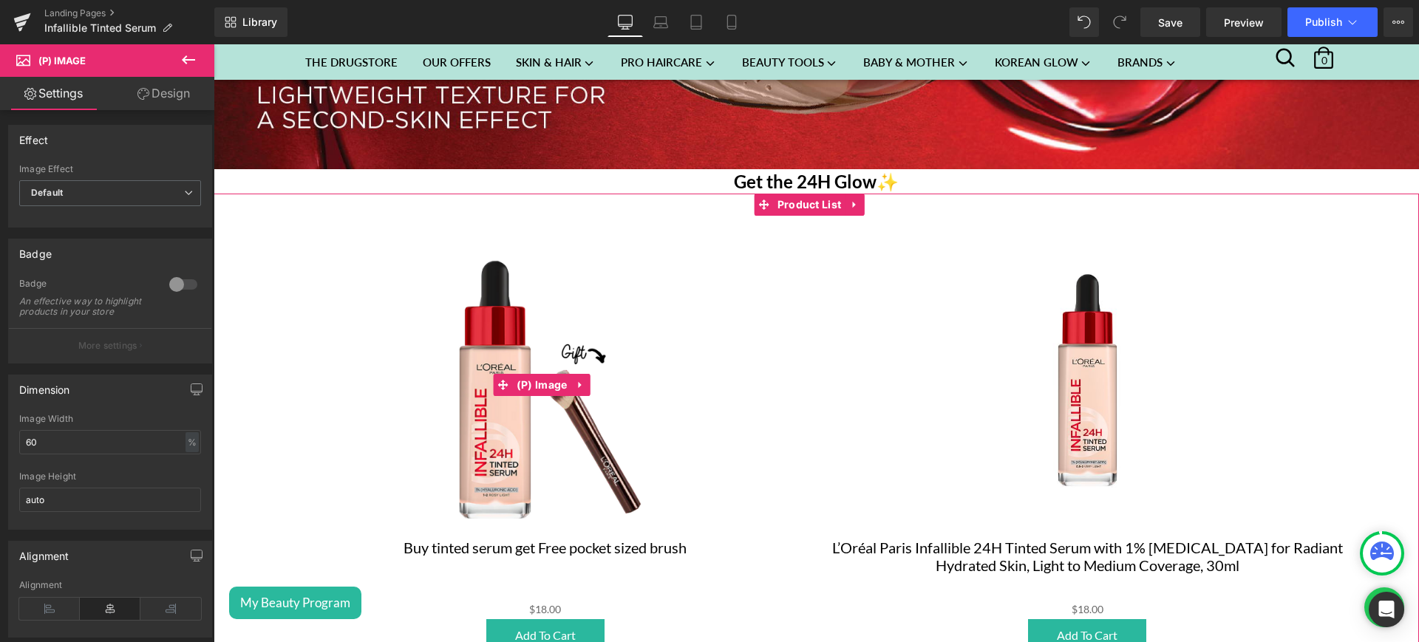
scroll to position [1215, 0]
click at [810, 193] on span "Product List" at bounding box center [810, 204] width 72 height 22
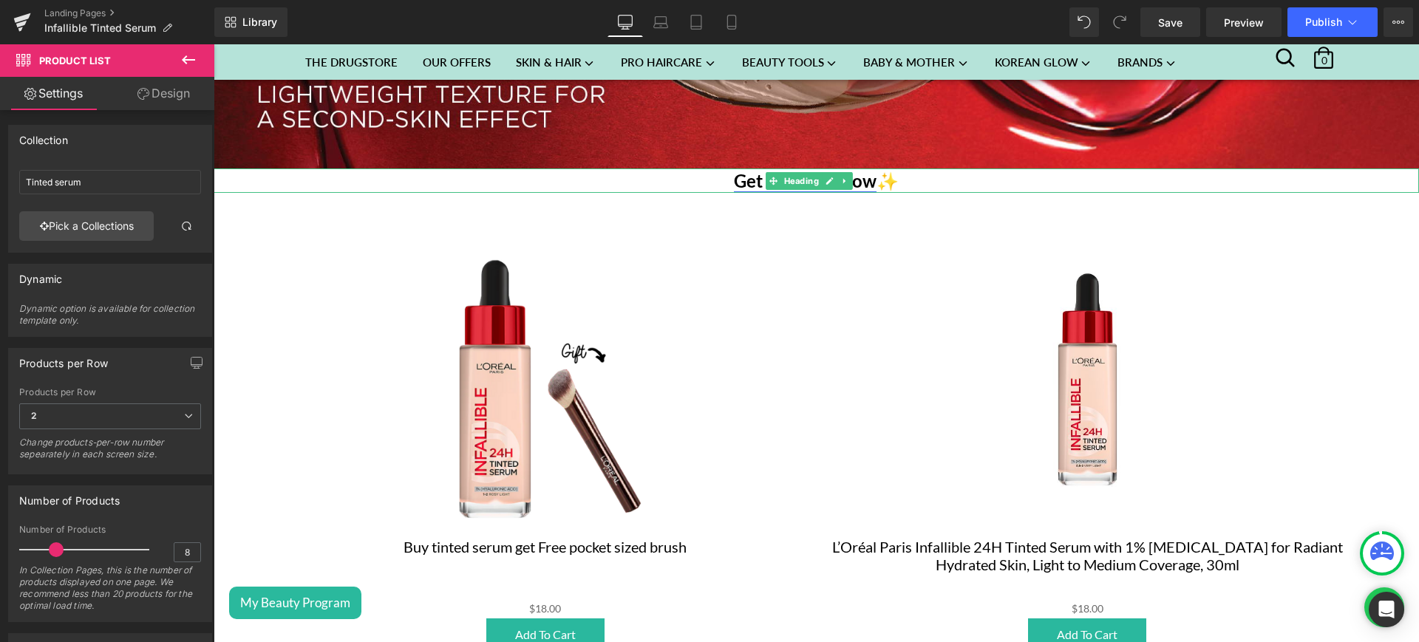
click at [734, 170] on link "Get the 24H Glow" at bounding box center [805, 180] width 143 height 21
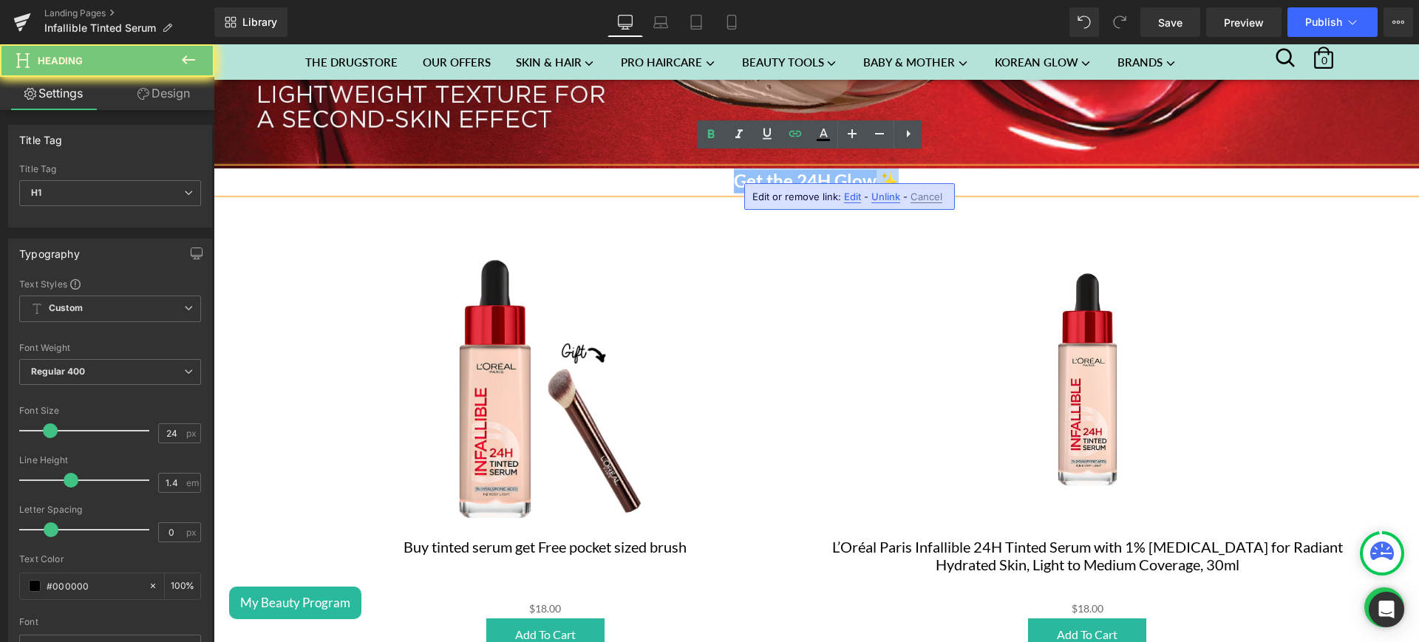
click at [734, 170] on link "Get the 24H Glow" at bounding box center [805, 180] width 143 height 21
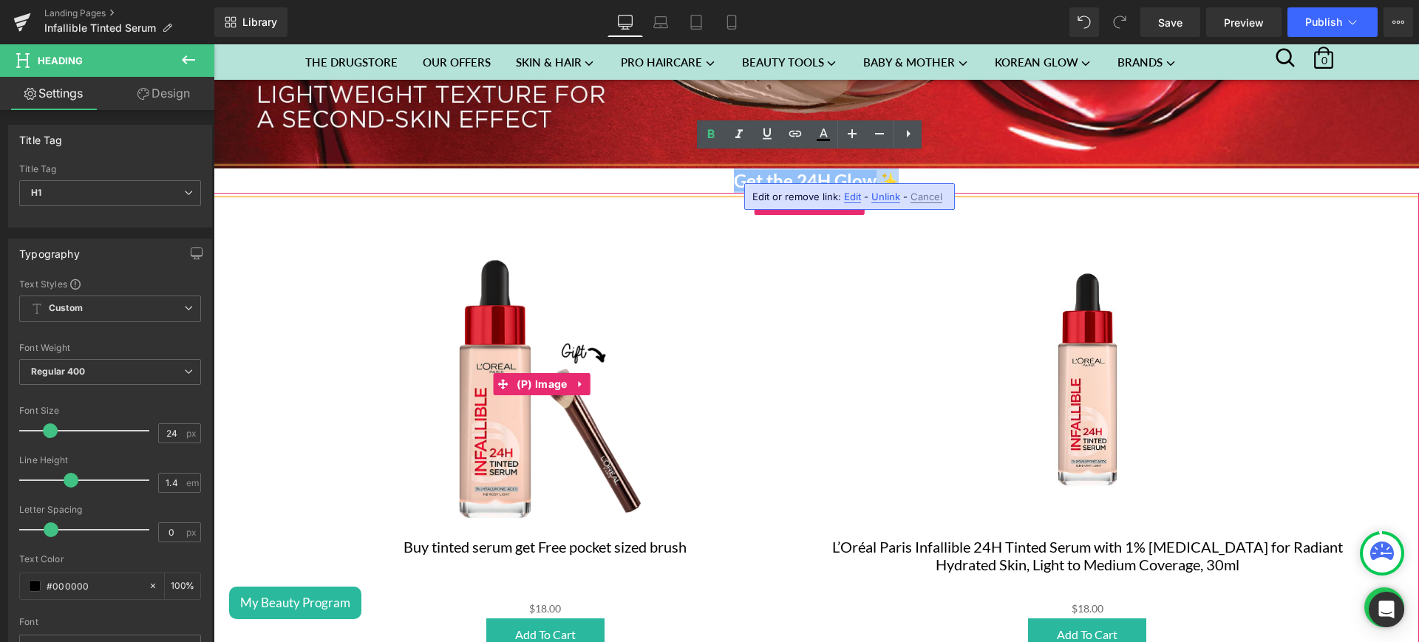
click at [733, 283] on div "Sale Off" at bounding box center [545, 383] width 513 height 307
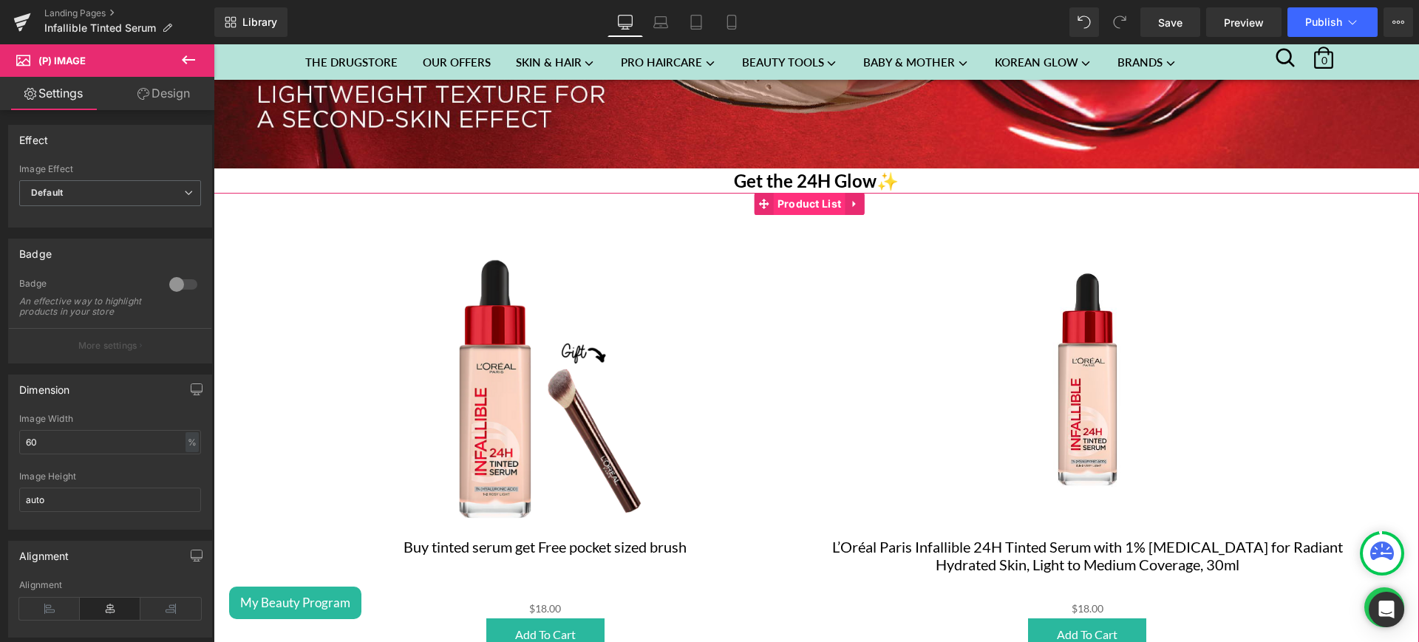
click at [816, 193] on span "Product List" at bounding box center [810, 204] width 72 height 22
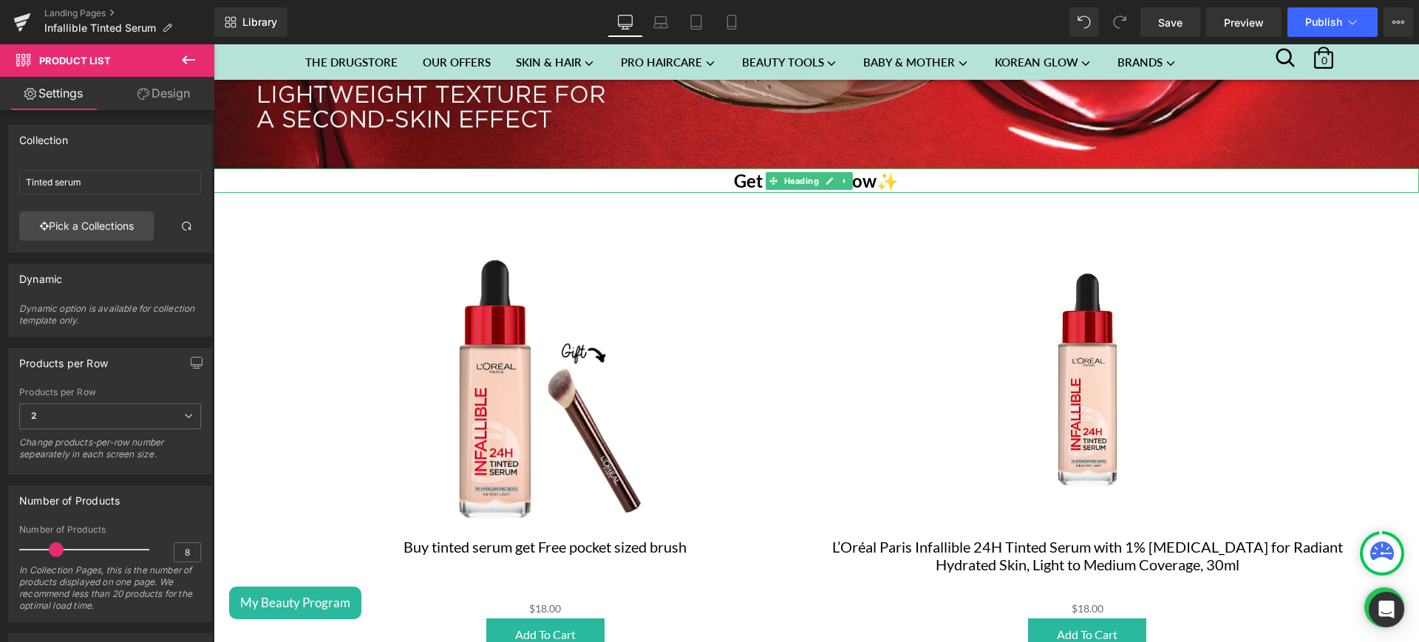
click at [918, 168] on h1 "Get the 24H Glow ✨" at bounding box center [816, 180] width 1205 height 25
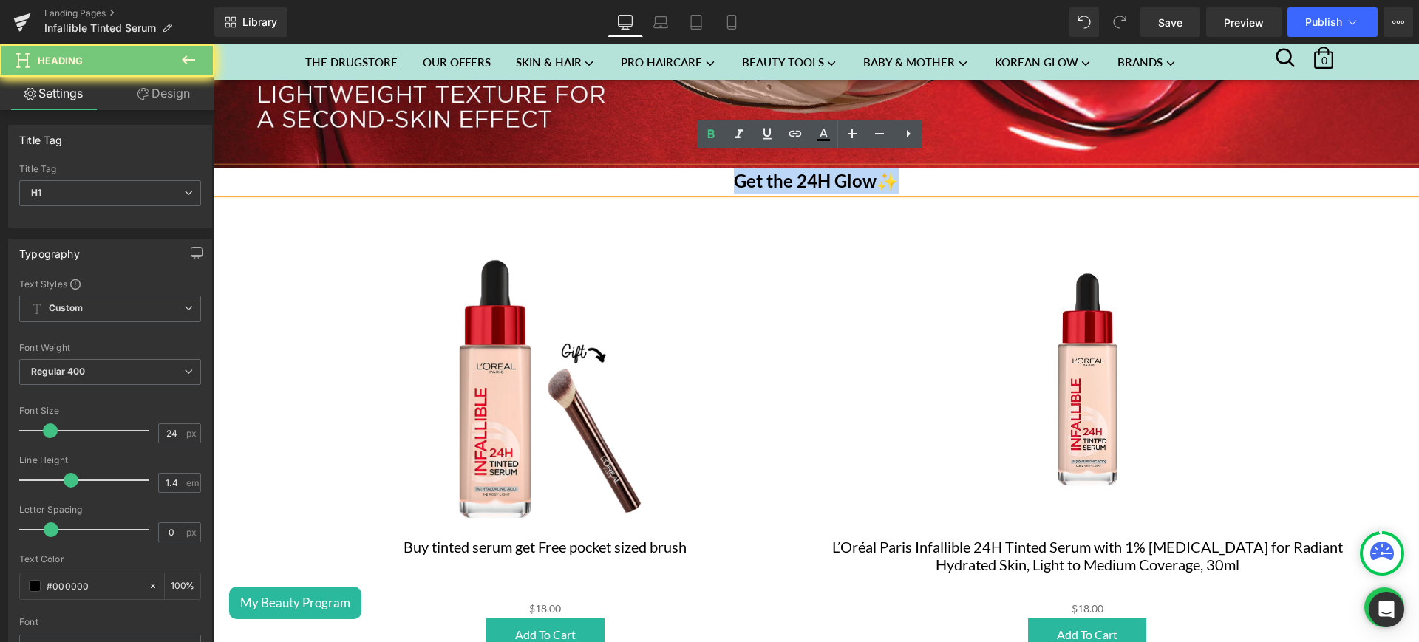
click at [918, 168] on h1 "Get the 24H Glow ✨" at bounding box center [816, 180] width 1205 height 25
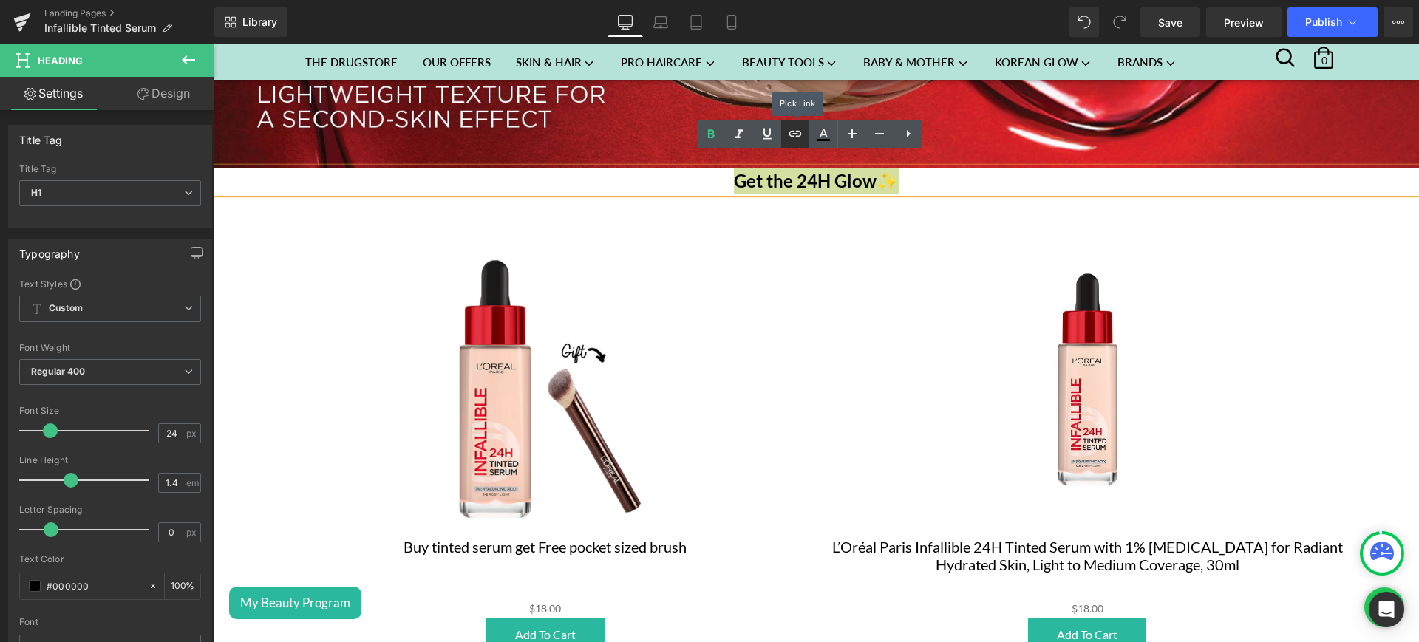
click at [797, 135] on icon at bounding box center [795, 134] width 13 height 6
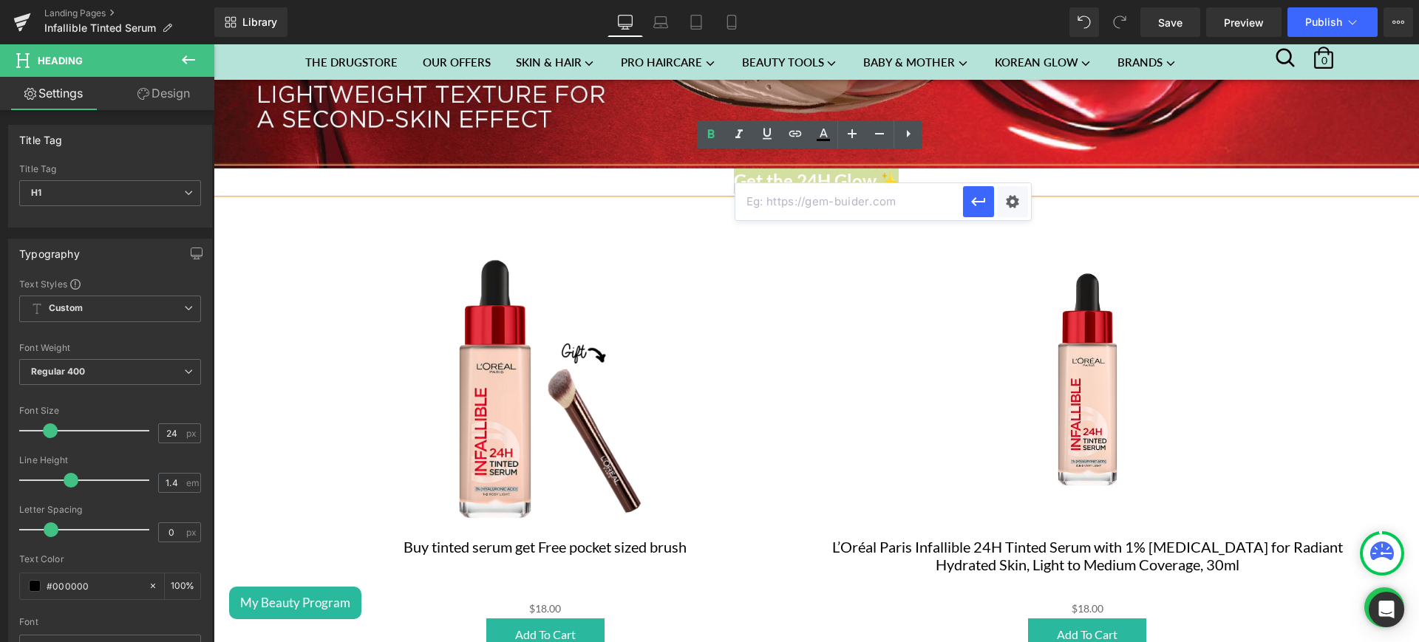
click at [767, 214] on input "text" at bounding box center [849, 201] width 228 height 37
paste input "[URL][DOMAIN_NAME]"
type input "[URL][DOMAIN_NAME]"
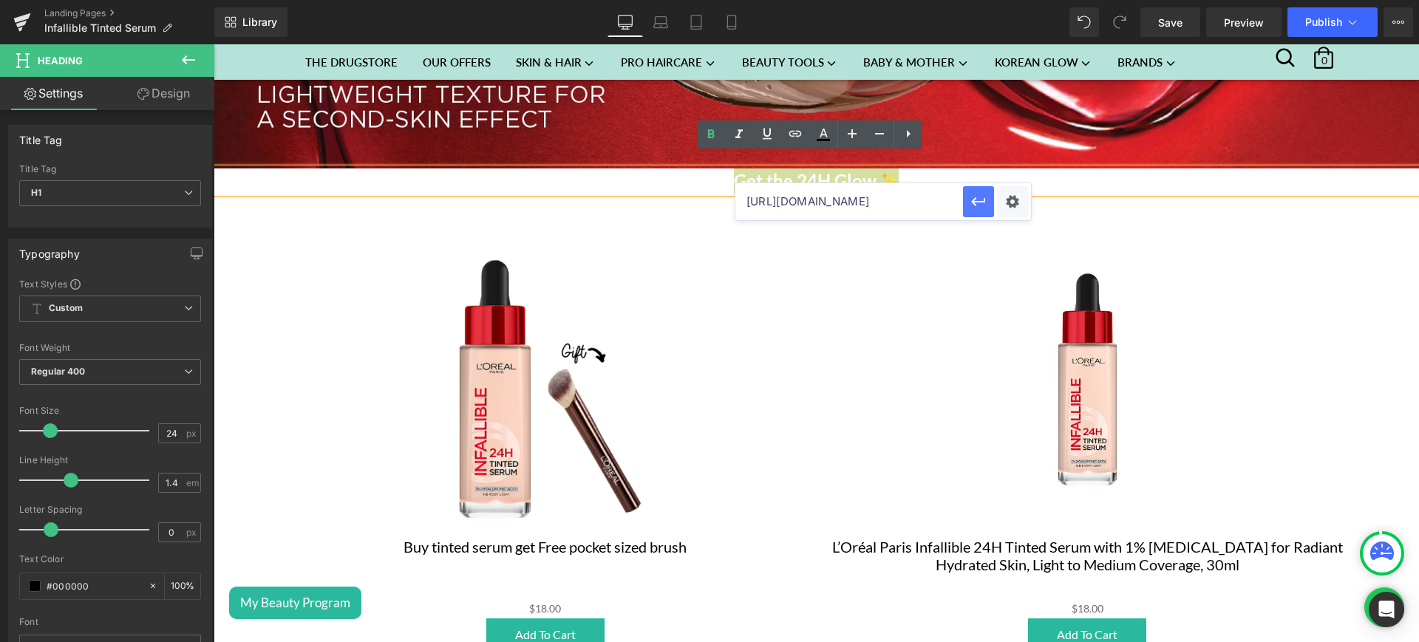
click at [982, 209] on icon "button" at bounding box center [978, 202] width 18 height 18
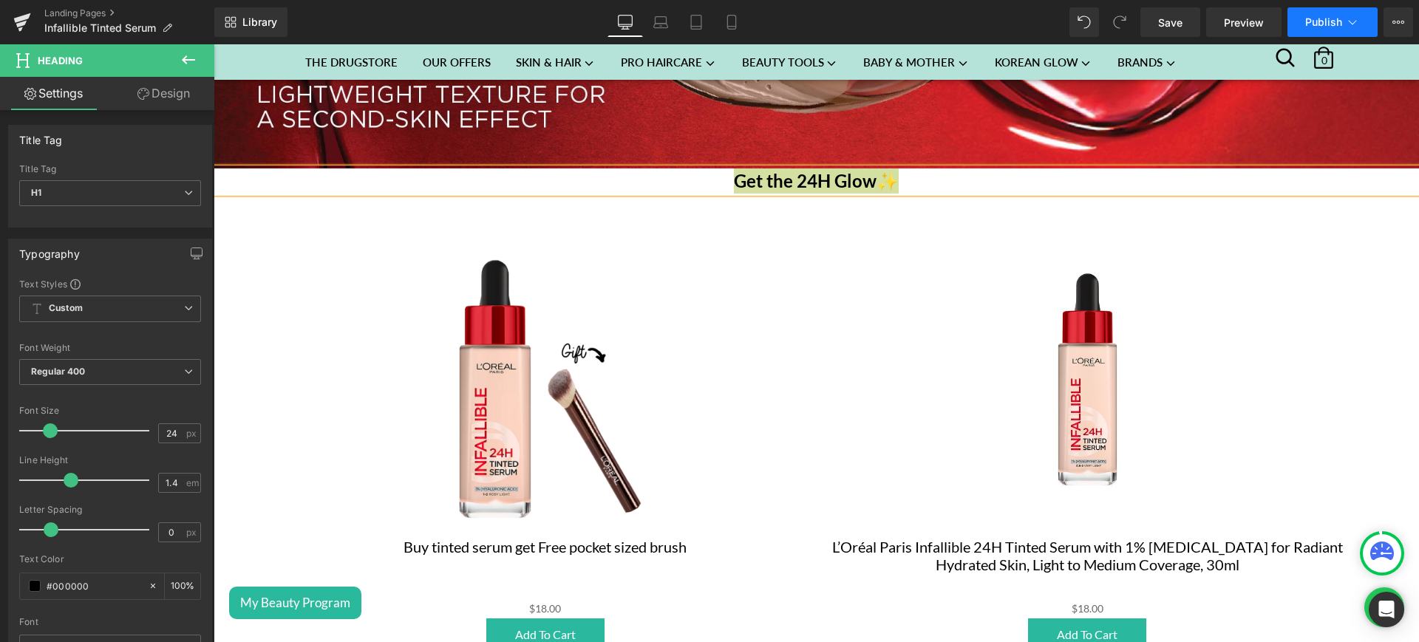
click at [1321, 22] on span "Publish" at bounding box center [1323, 22] width 37 height 12
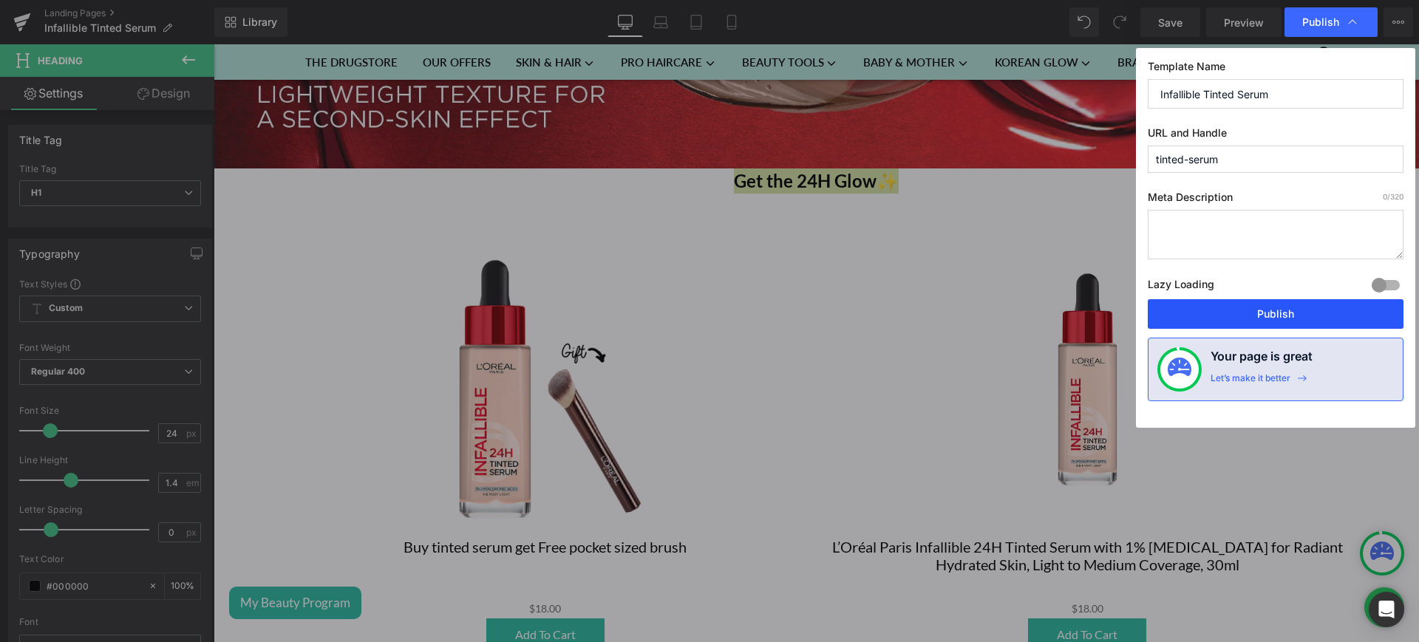
click at [1221, 317] on button "Publish" at bounding box center [1275, 314] width 256 height 30
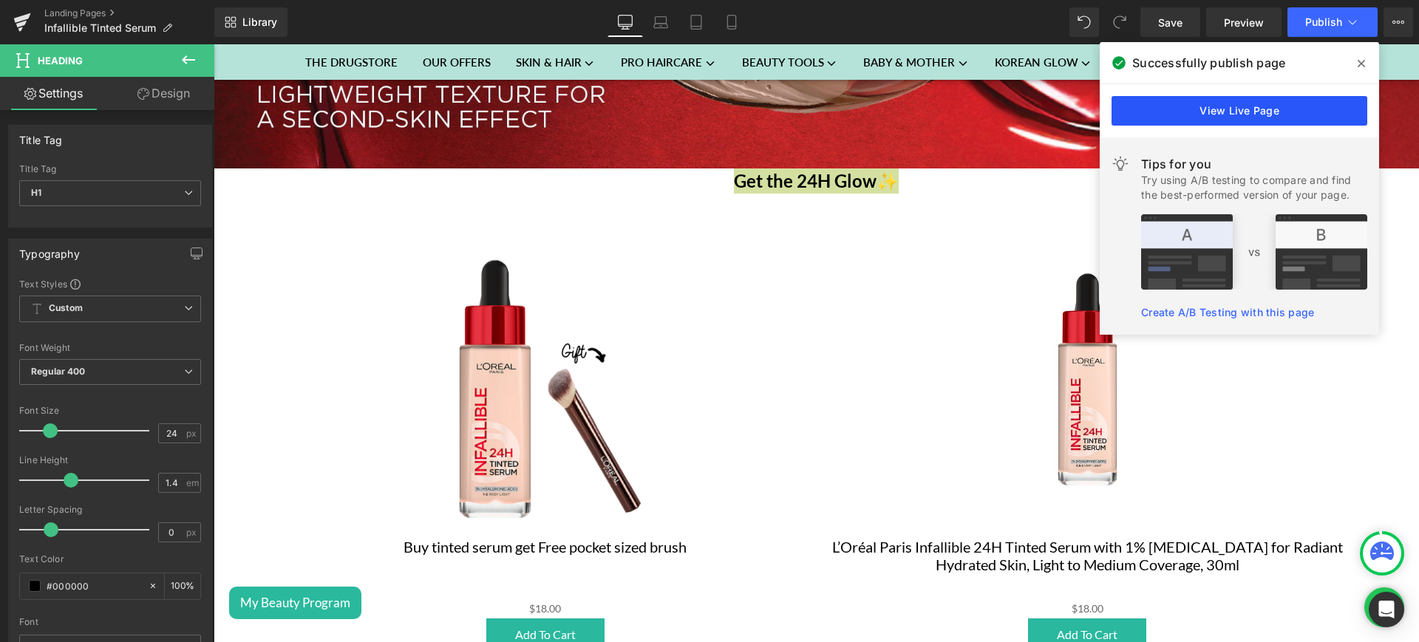
click at [1257, 109] on link "View Live Page" at bounding box center [1239, 111] width 256 height 30
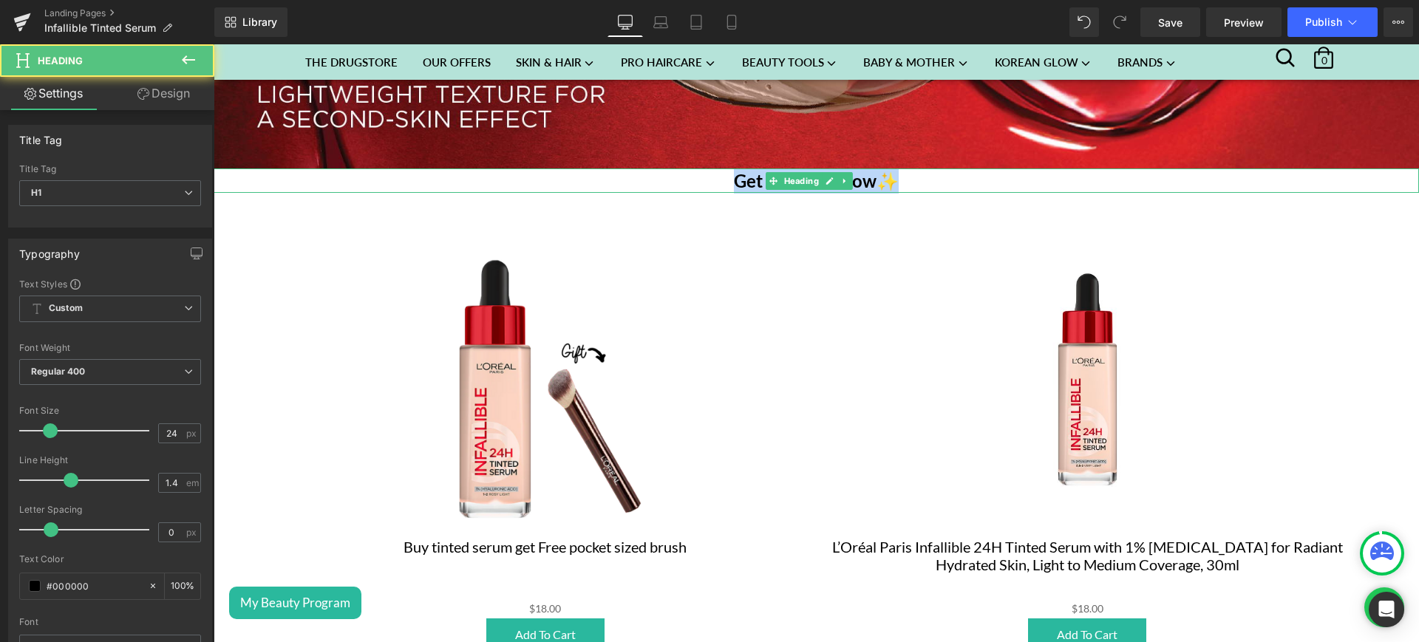
click at [621, 168] on h1 "Get the 24H Glow ✨" at bounding box center [816, 180] width 1205 height 25
